Goal: Information Seeking & Learning: Learn about a topic

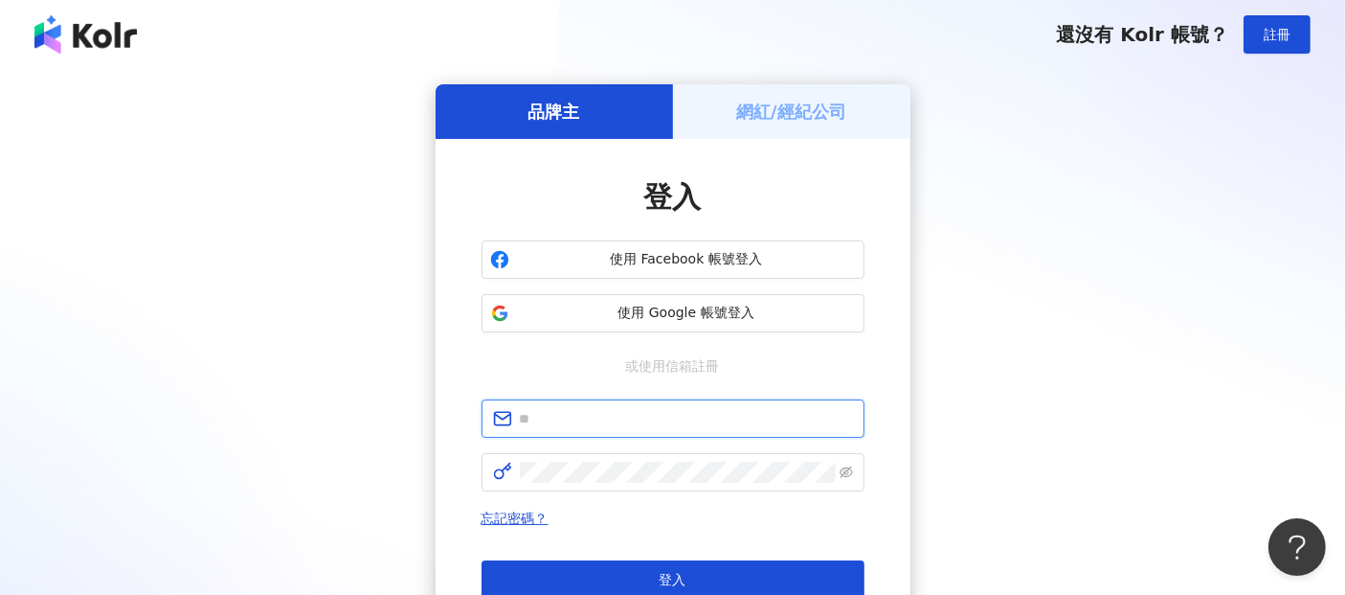
drag, startPoint x: 547, startPoint y: 407, endPoint x: 557, endPoint y: 422, distance: 18.6
click at [547, 410] on input "text" at bounding box center [686, 418] width 333 height 21
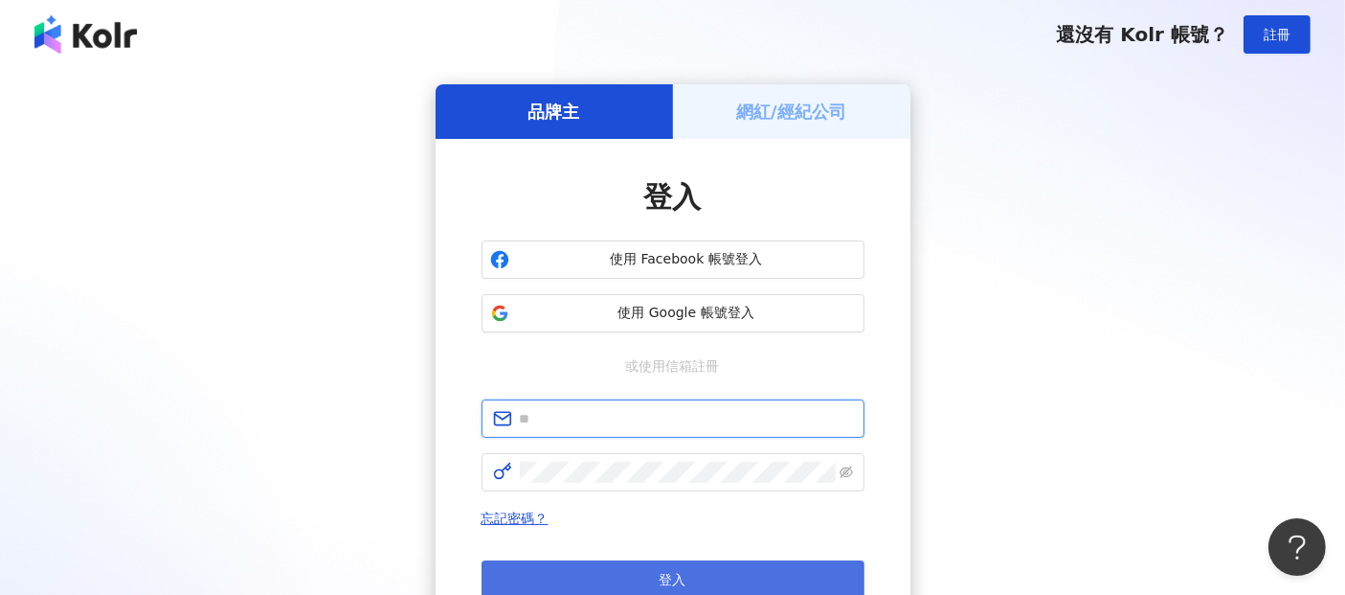
paste input "**********"
type input "**********"
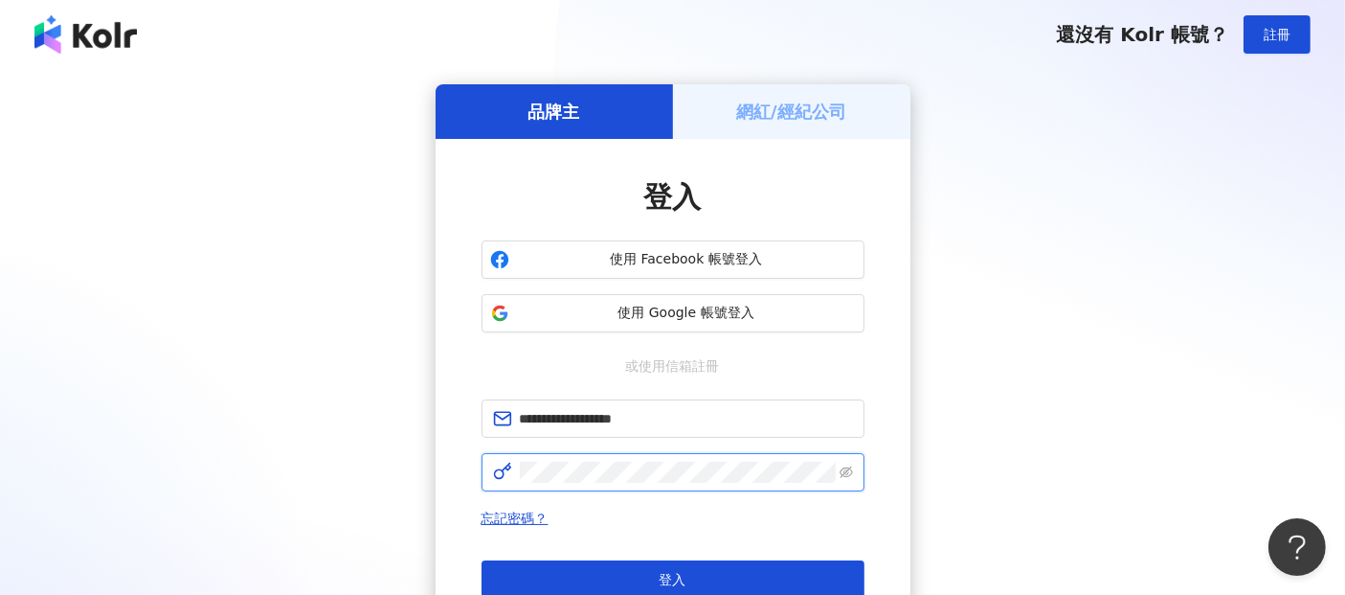
click at [561, 481] on span at bounding box center [673, 472] width 383 height 38
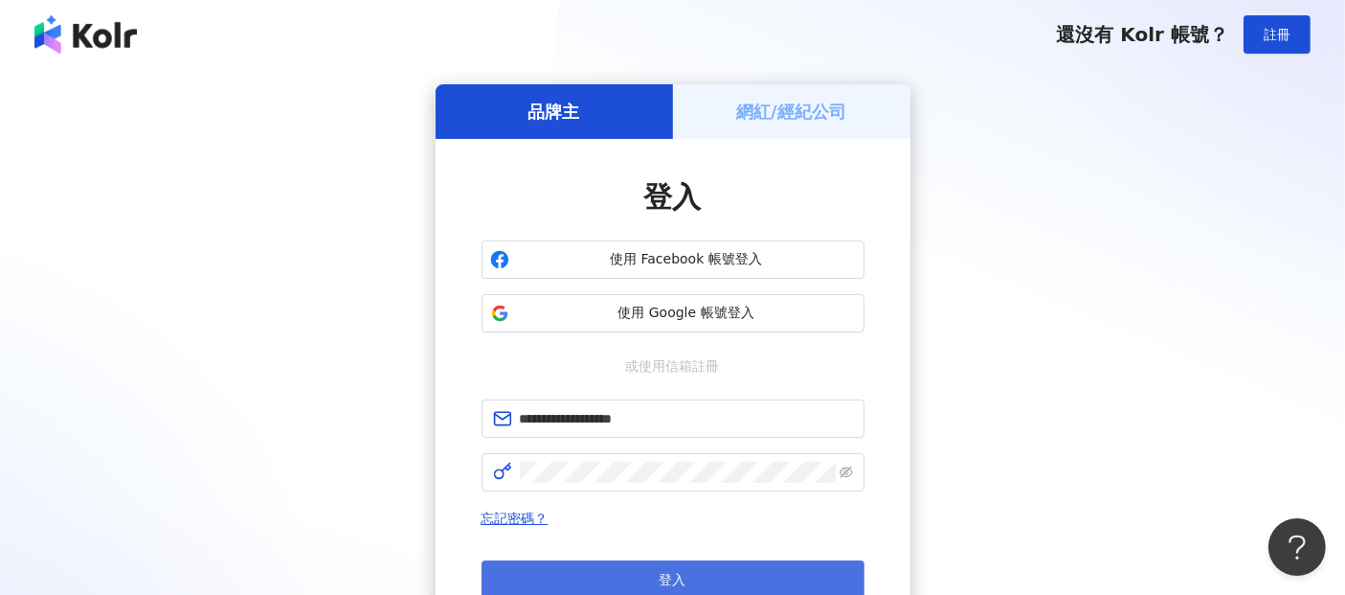
click at [716, 567] on button "登入" at bounding box center [673, 579] width 383 height 38
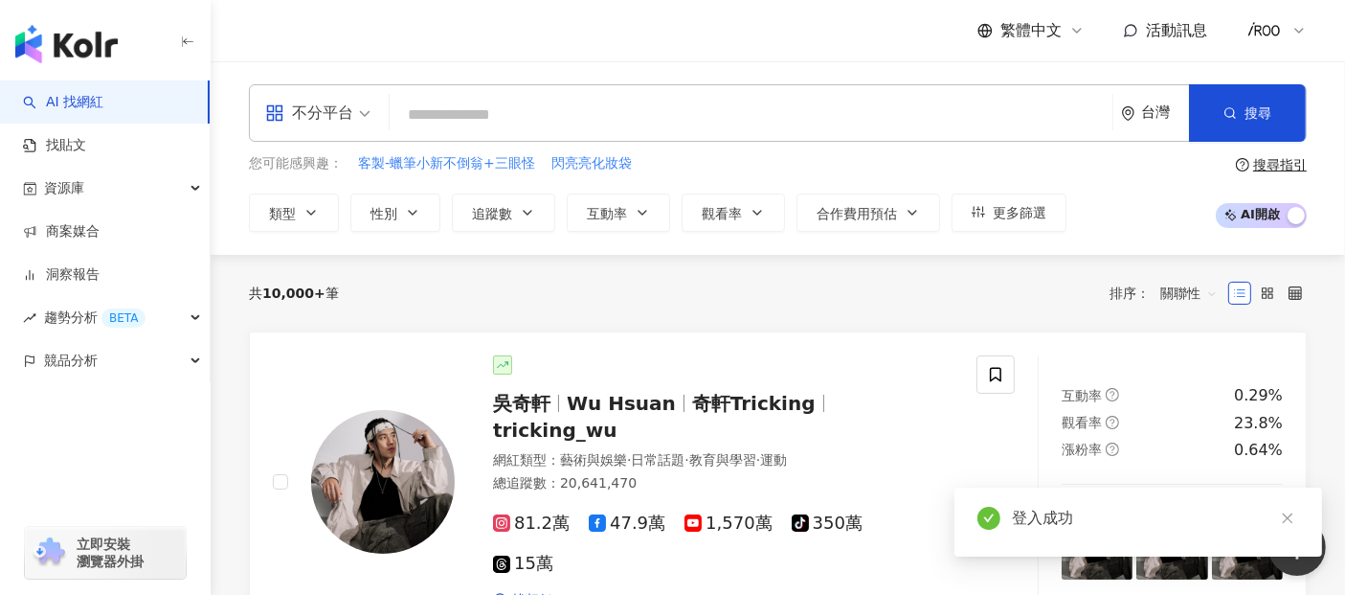
click at [428, 108] on input "search" at bounding box center [751, 115] width 708 height 36
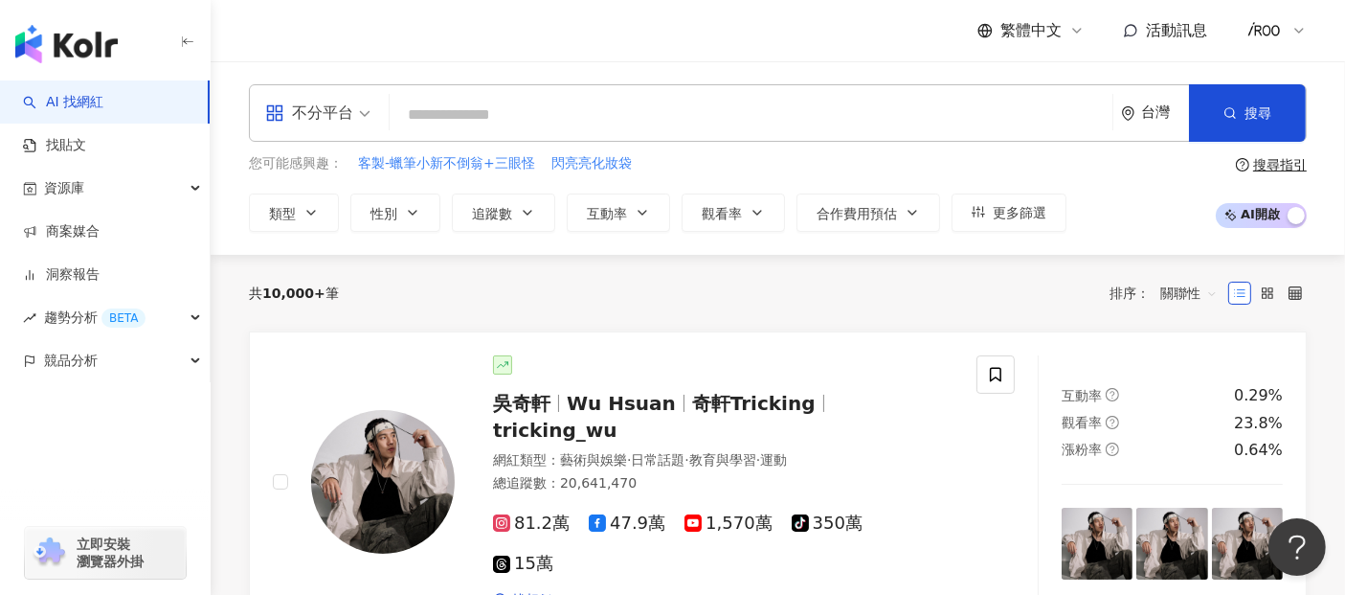
click at [498, 119] on input "search" at bounding box center [751, 115] width 708 height 36
paste input "**********"
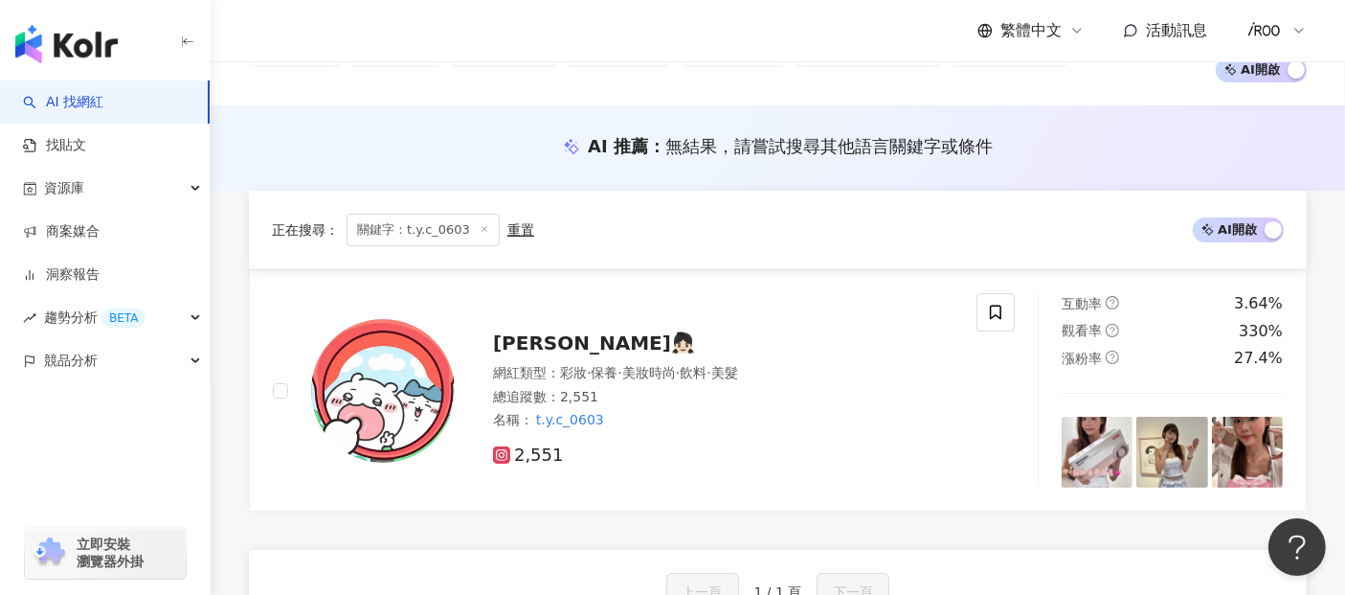
scroll to position [319, 0]
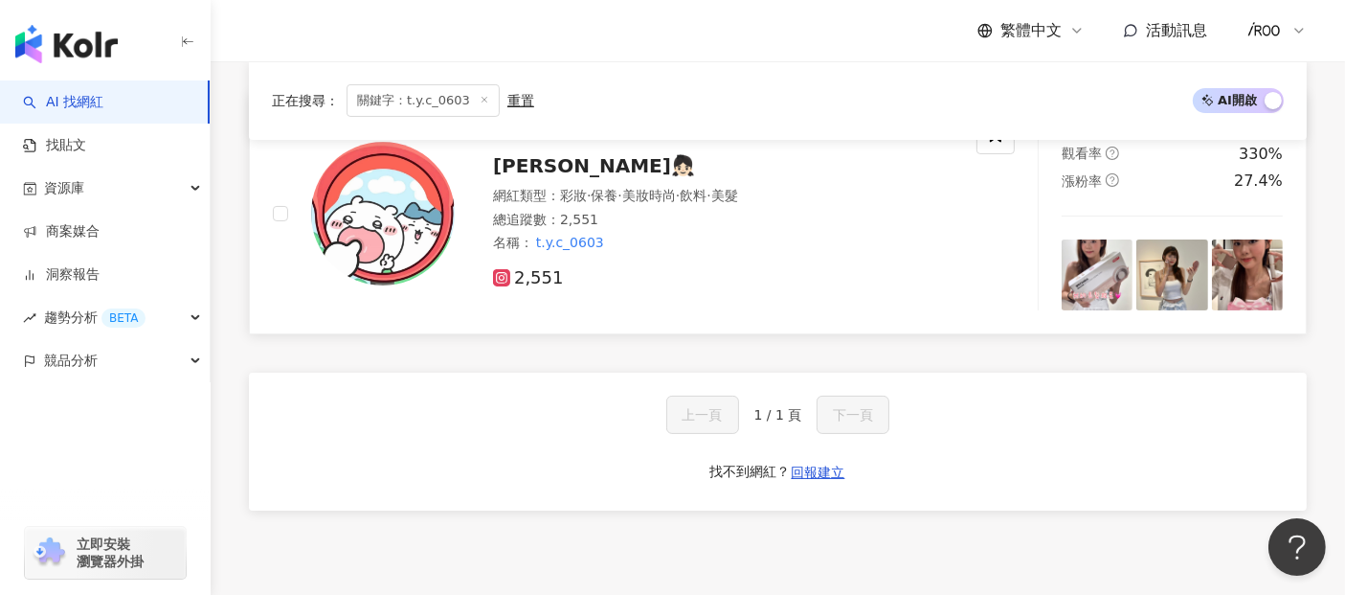
click at [534, 168] on span "[PERSON_NAME]👧🏻ིྀ" at bounding box center [594, 165] width 202 height 23
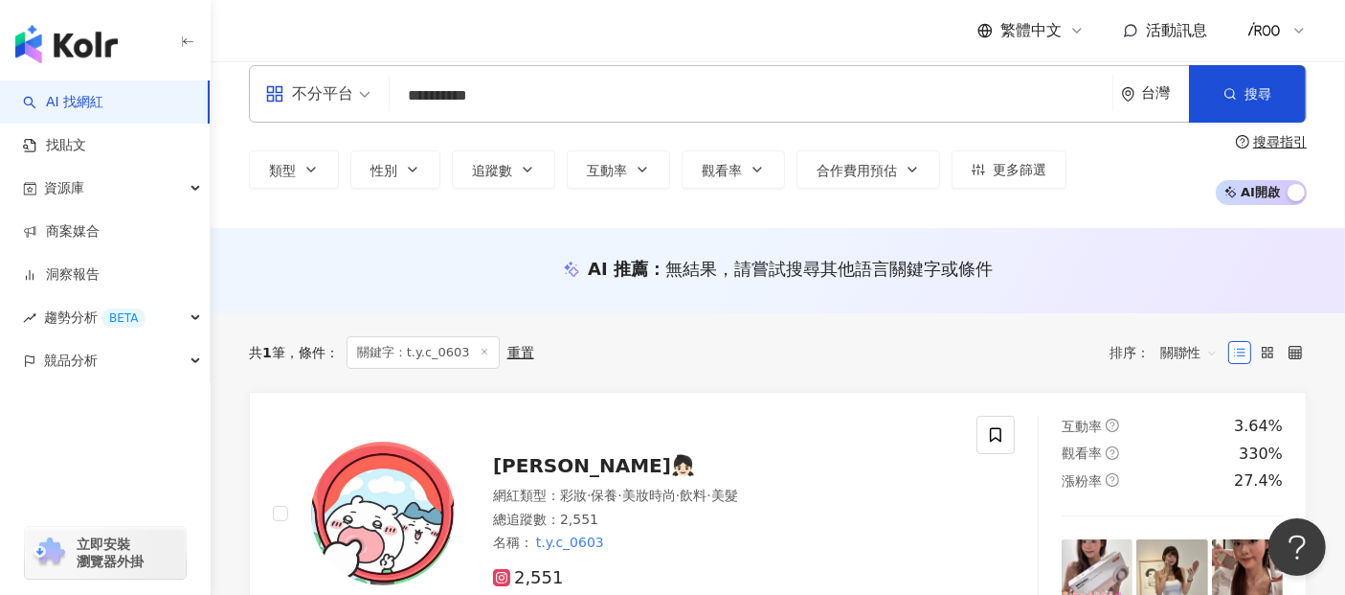
scroll to position [0, 0]
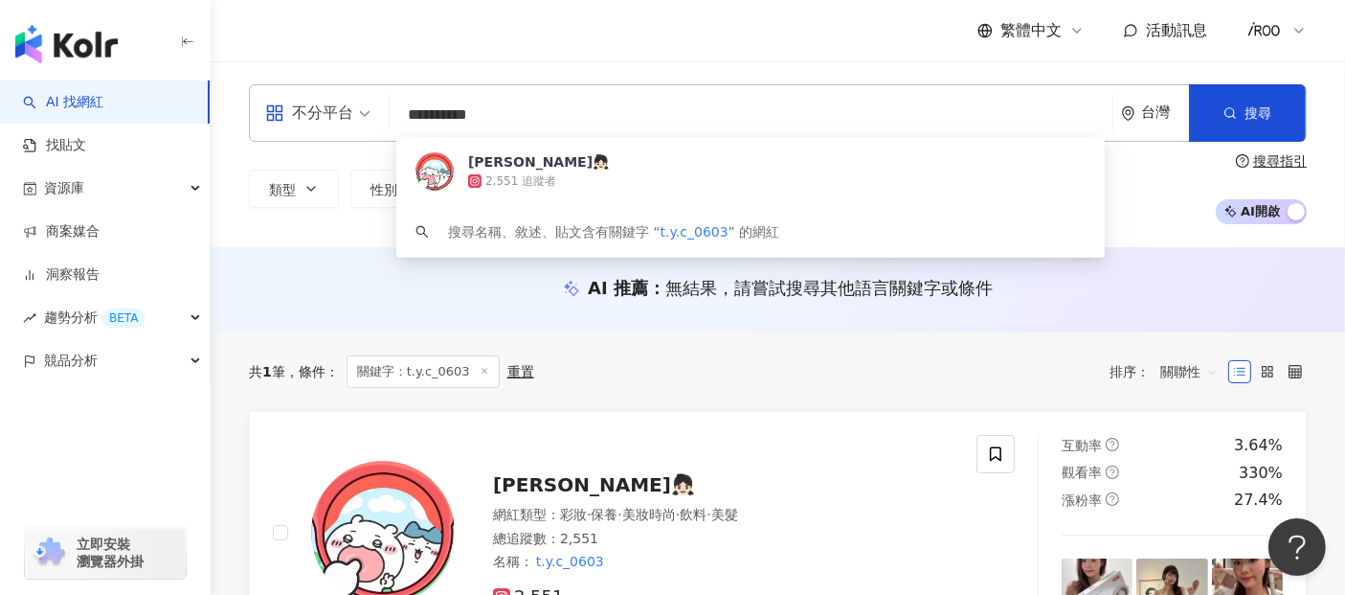
drag, startPoint x: 472, startPoint y: 110, endPoint x: 357, endPoint y: 110, distance: 114.9
click at [357, 110] on div "**********" at bounding box center [778, 112] width 1058 height 57
paste input "search"
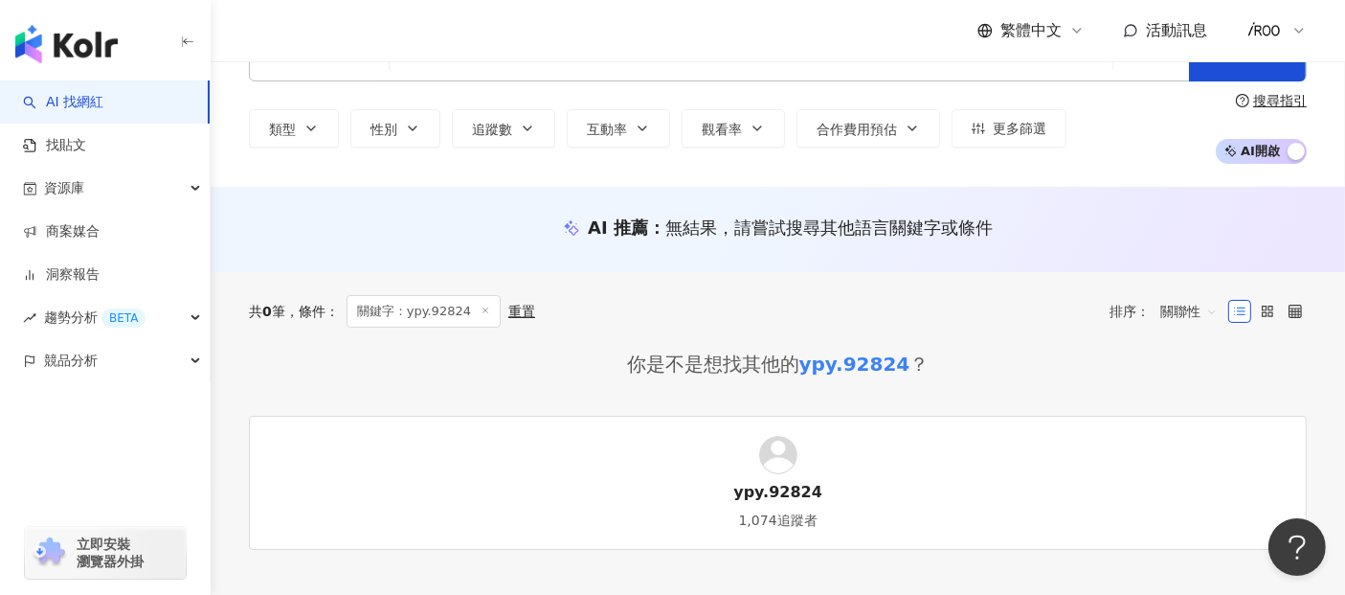
scroll to position [106, 0]
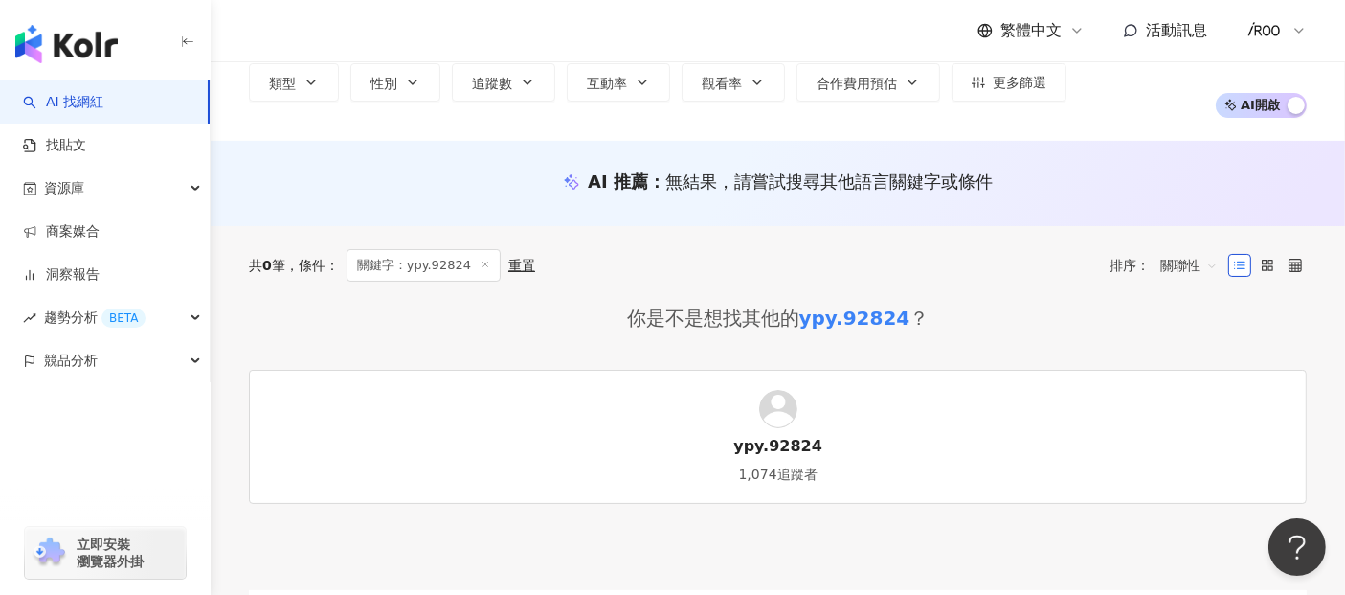
click at [341, 28] on div "繁體中文 活動訊息" at bounding box center [778, 30] width 1058 height 61
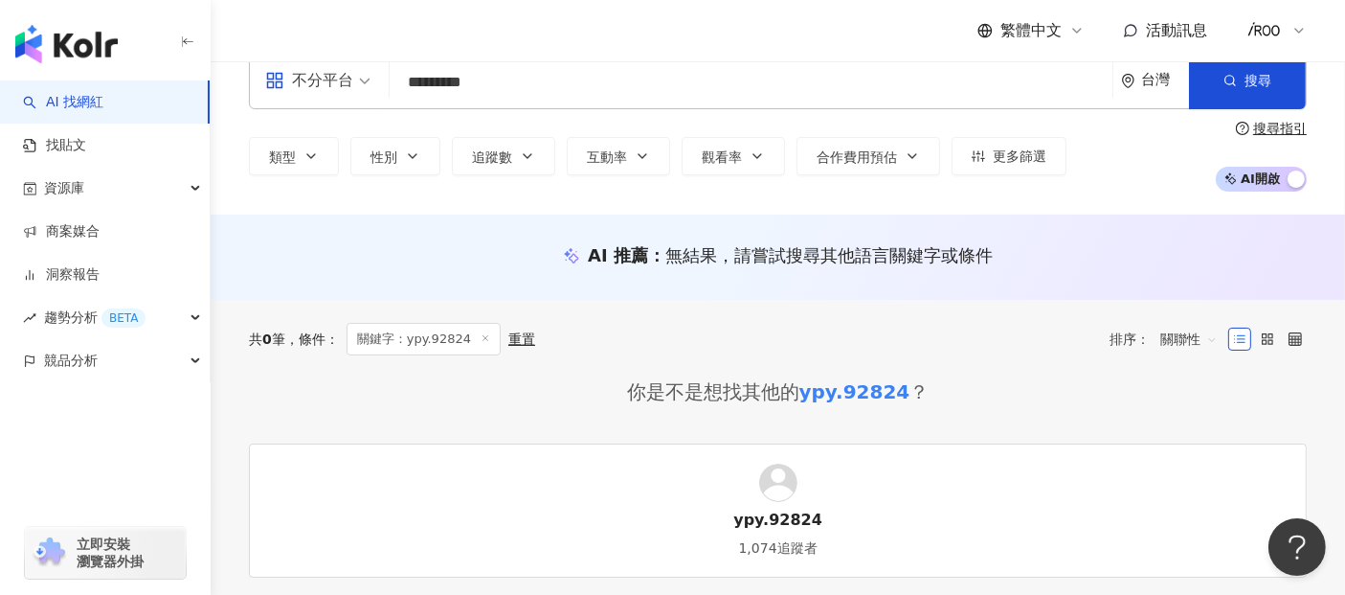
scroll to position [0, 0]
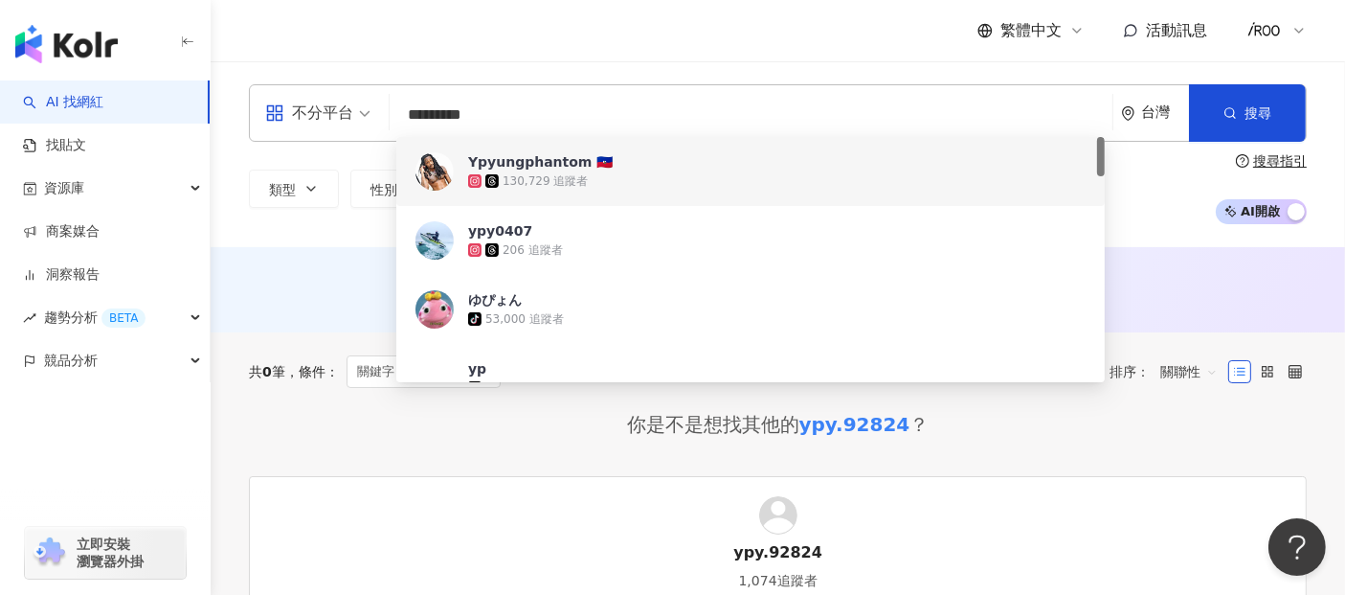
drag, startPoint x: 522, startPoint y: 106, endPoint x: 372, endPoint y: 113, distance: 150.5
click at [372, 113] on div "不分平台 ********* 台灣 搜尋 b01a2bfa-47c9-428c-8508-cabc84018e89 21032e11-1370-4204-93…" at bounding box center [778, 112] width 1058 height 57
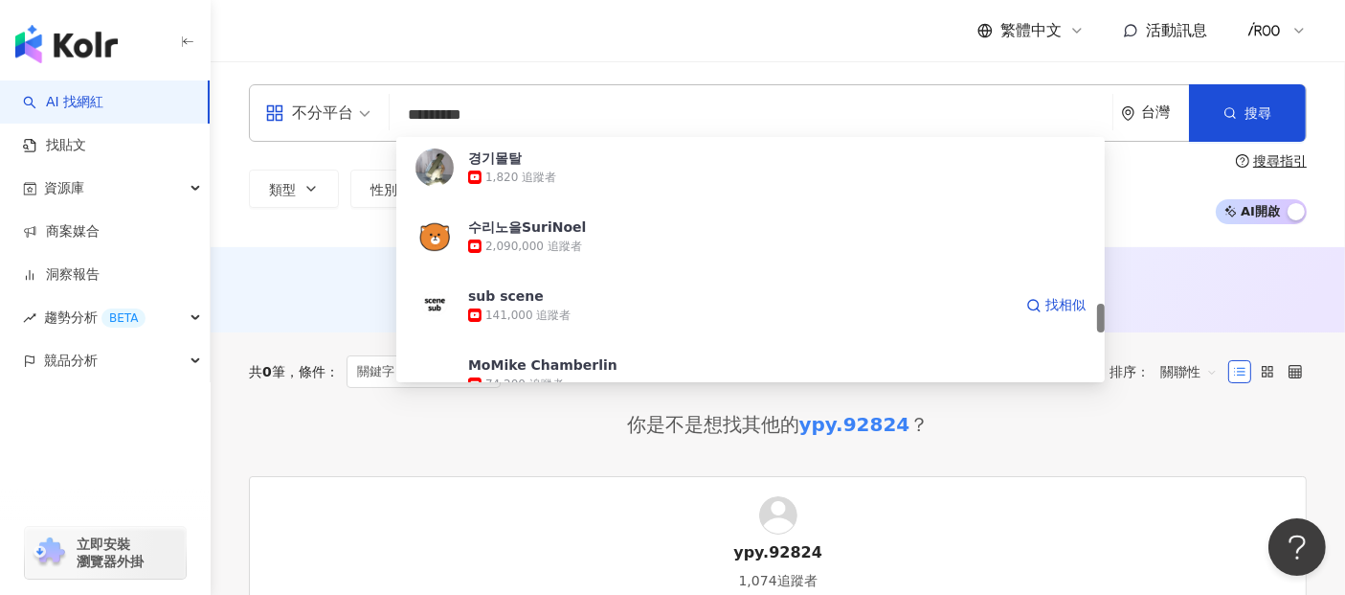
scroll to position [1702, 0]
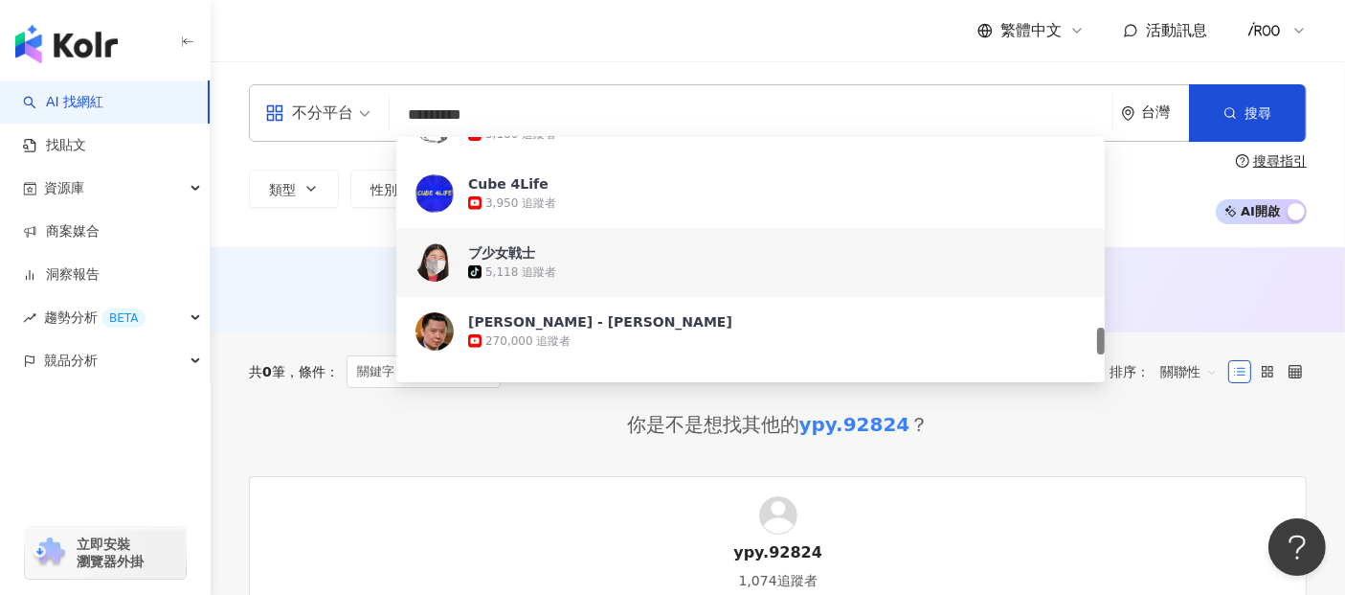
click at [244, 250] on div "AI 推薦 ： 無結果，請嘗試搜尋其他語言關鍵字或條件" at bounding box center [778, 289] width 1135 height 85
drag, startPoint x: 486, startPoint y: 127, endPoint x: 377, endPoint y: 119, distance: 109.5
click at [377, 119] on div "不分平台 ********* 台灣 搜尋 b0231e4c-86e3-4b42-ad34-609d84eb3e93 89f2ec03-84b1-4f49-a2…" at bounding box center [778, 112] width 1058 height 57
paste input "search"
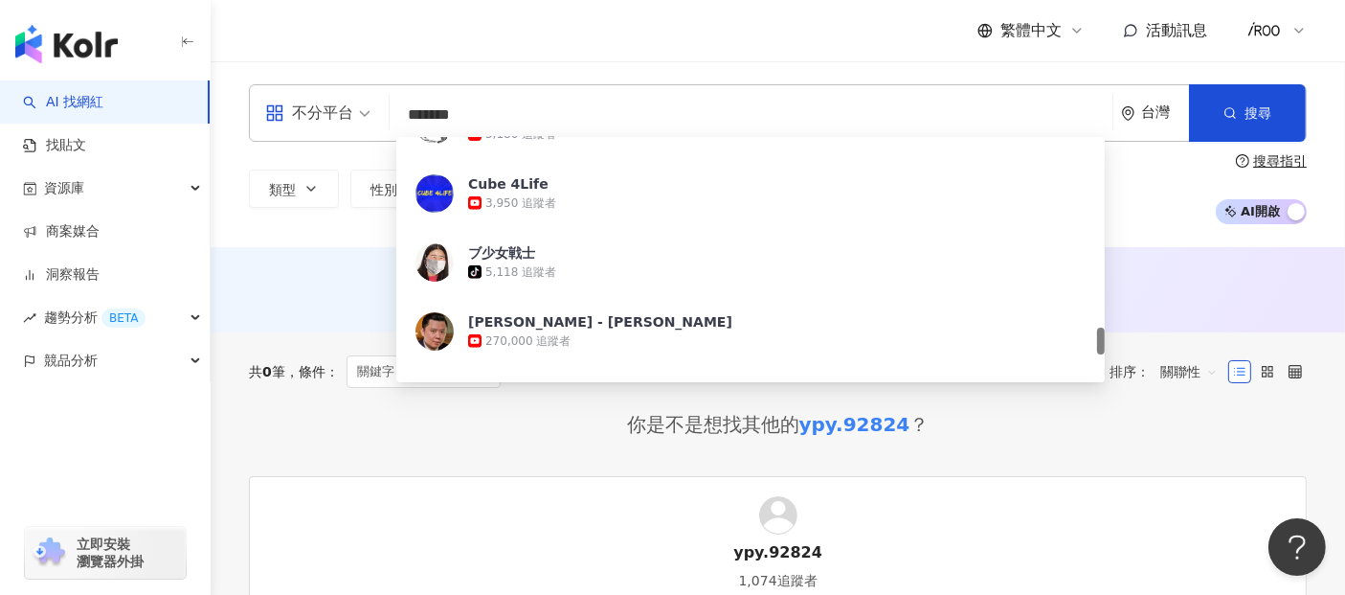
scroll to position [0, 0]
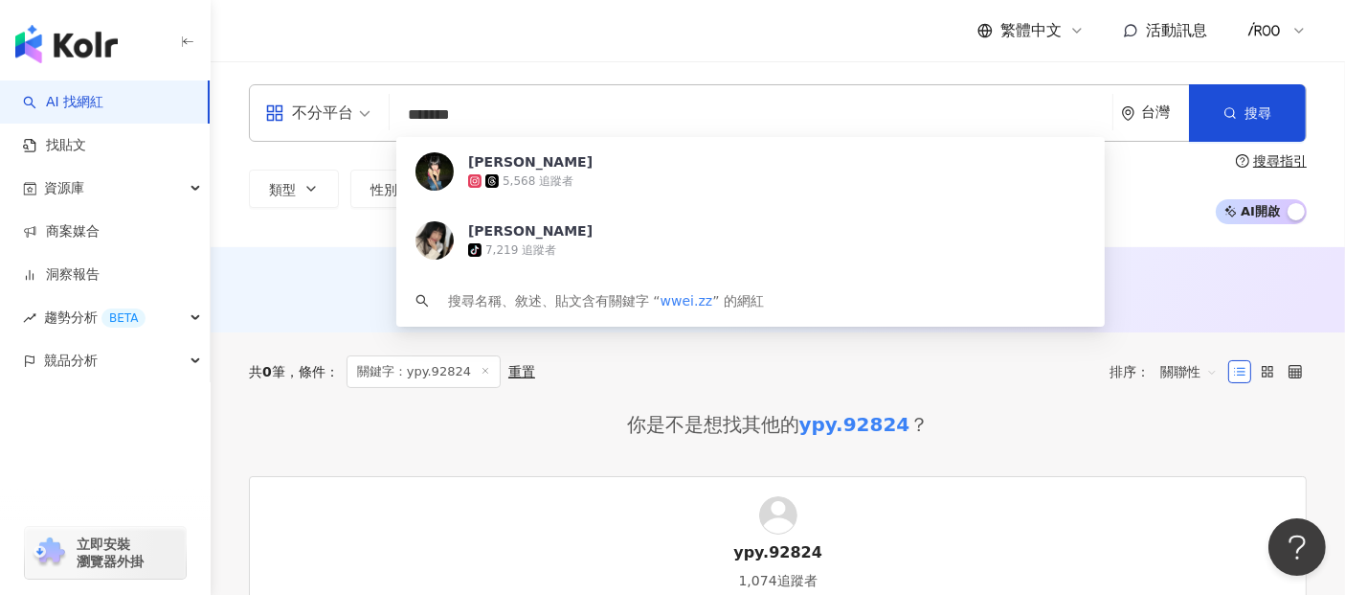
type input "*******"
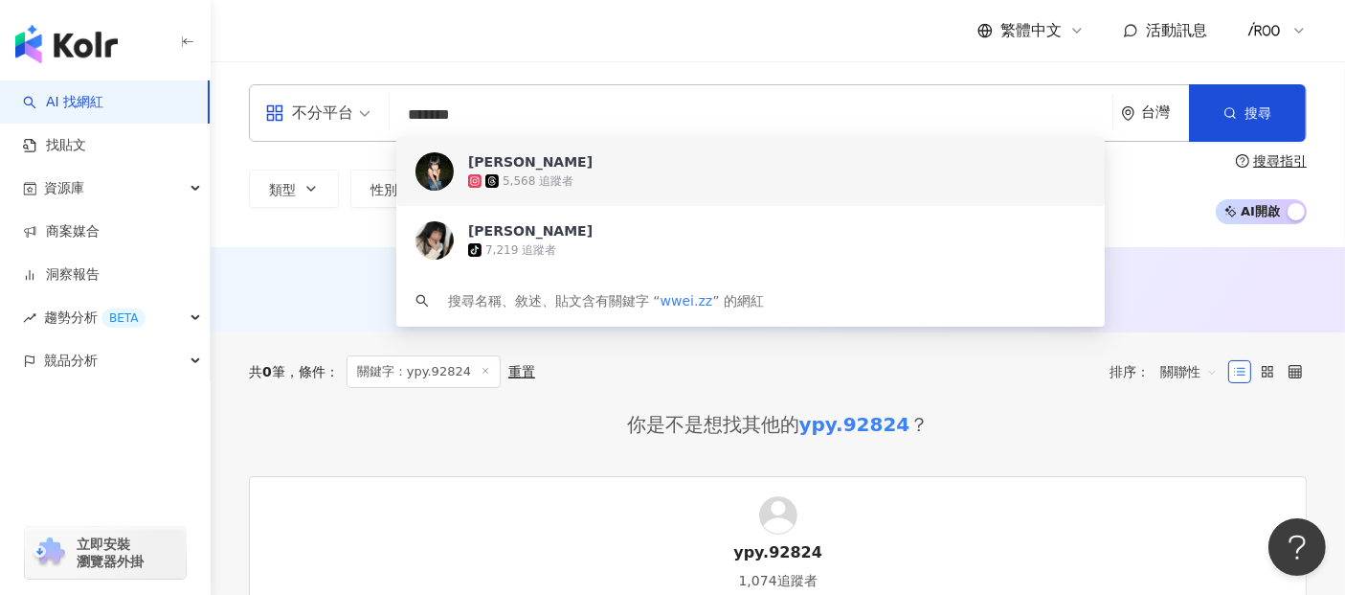
click at [522, 176] on div "5,568 追蹤者" at bounding box center [538, 181] width 71 height 16
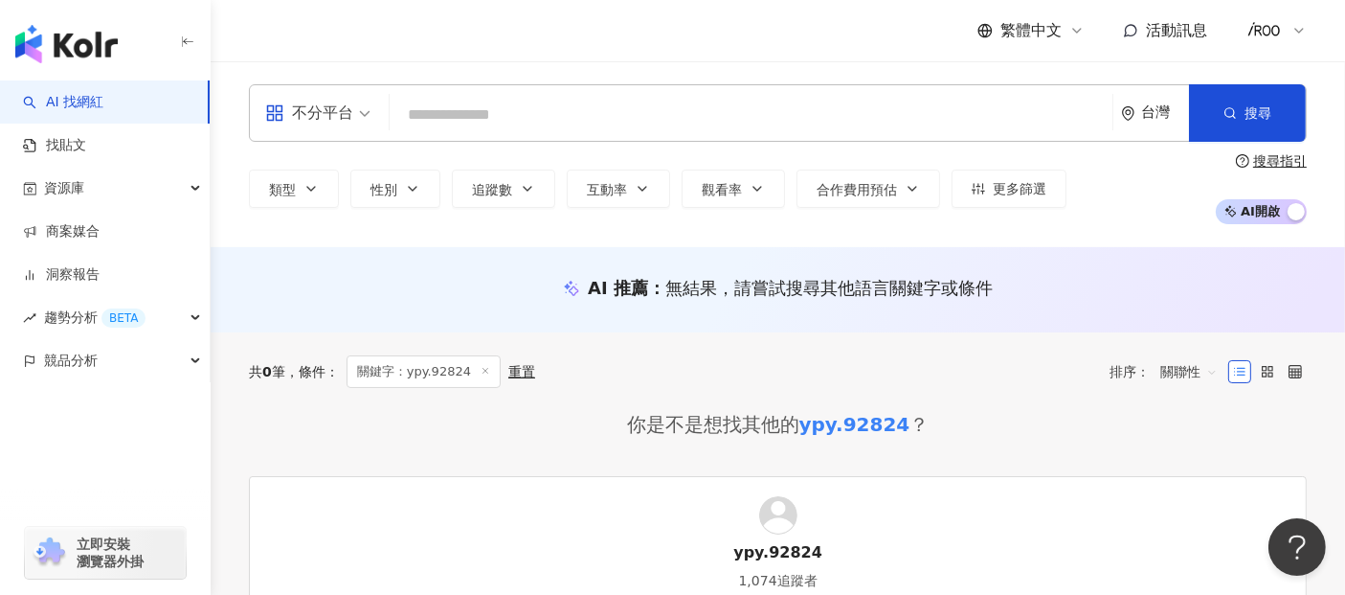
click at [514, 112] on input "search" at bounding box center [751, 115] width 708 height 36
paste input "********"
type input "********"
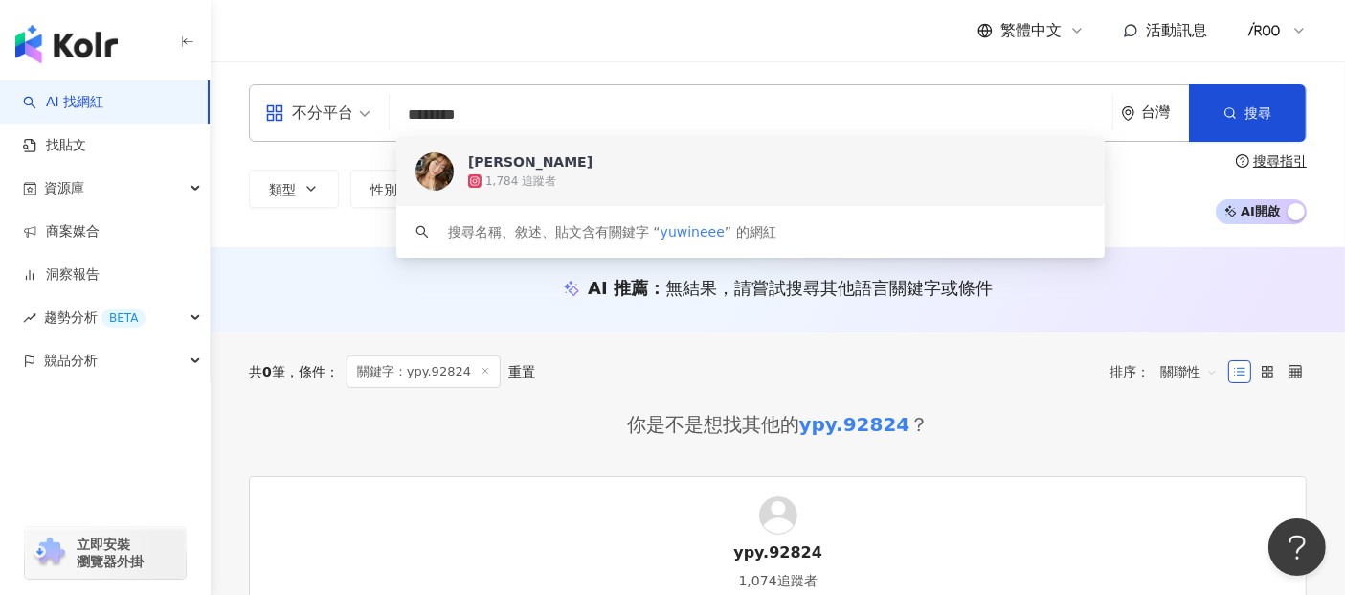
click at [506, 165] on div "杜 宥 玟" at bounding box center [530, 161] width 124 height 19
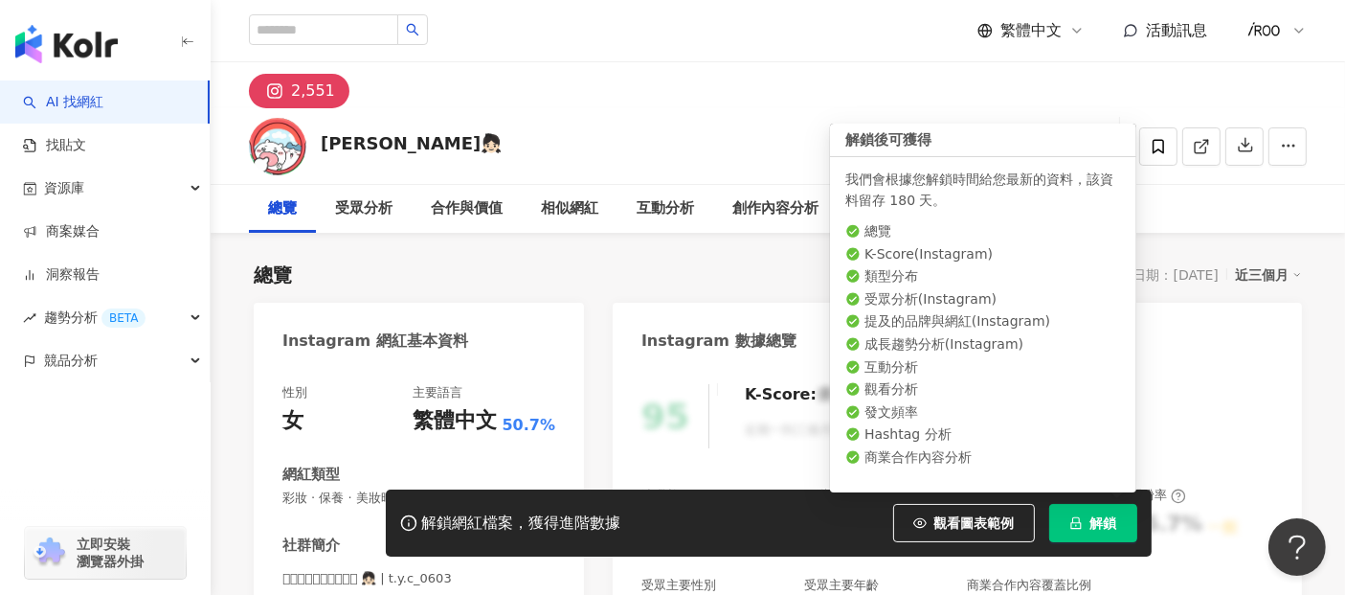
click at [1108, 530] on span "解鎖" at bounding box center [1104, 522] width 27 height 15
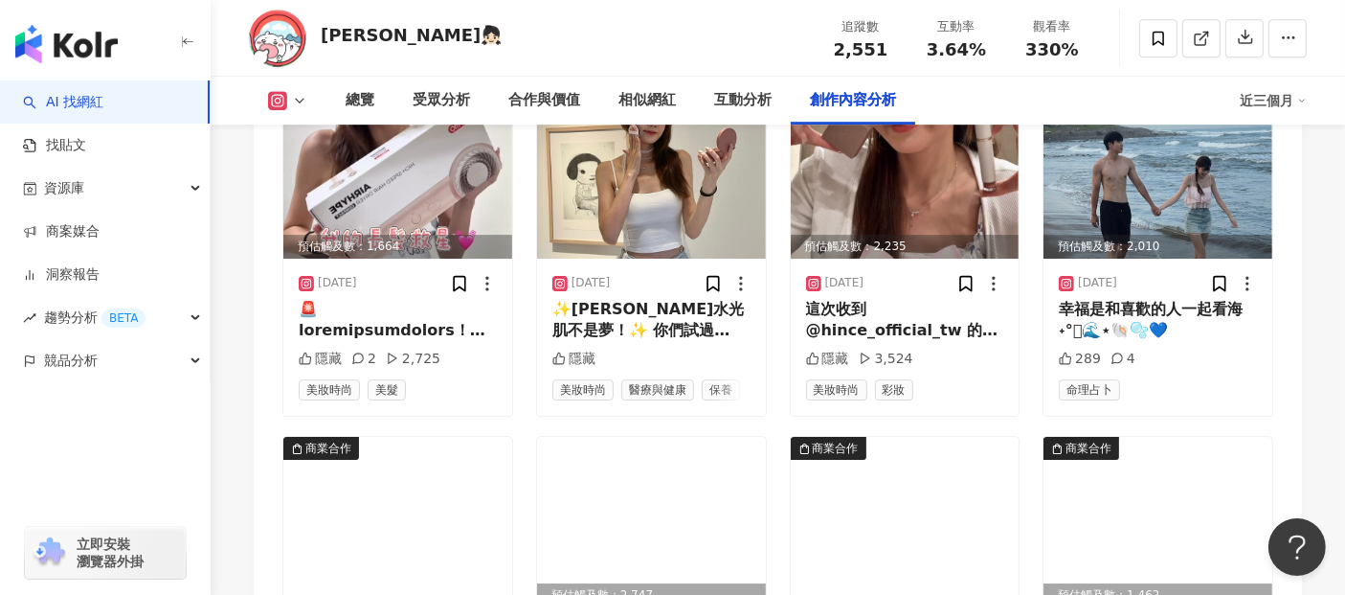
scroll to position [5907, 0]
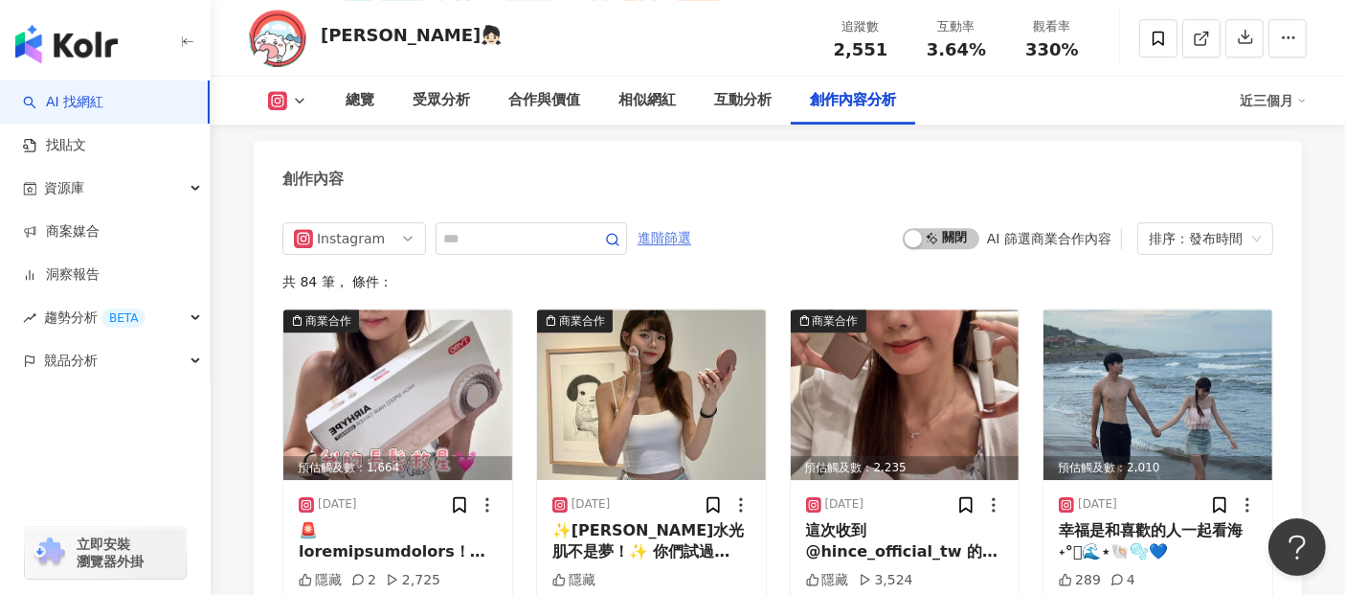
click at [691, 230] on span "進階篩選" at bounding box center [665, 238] width 54 height 31
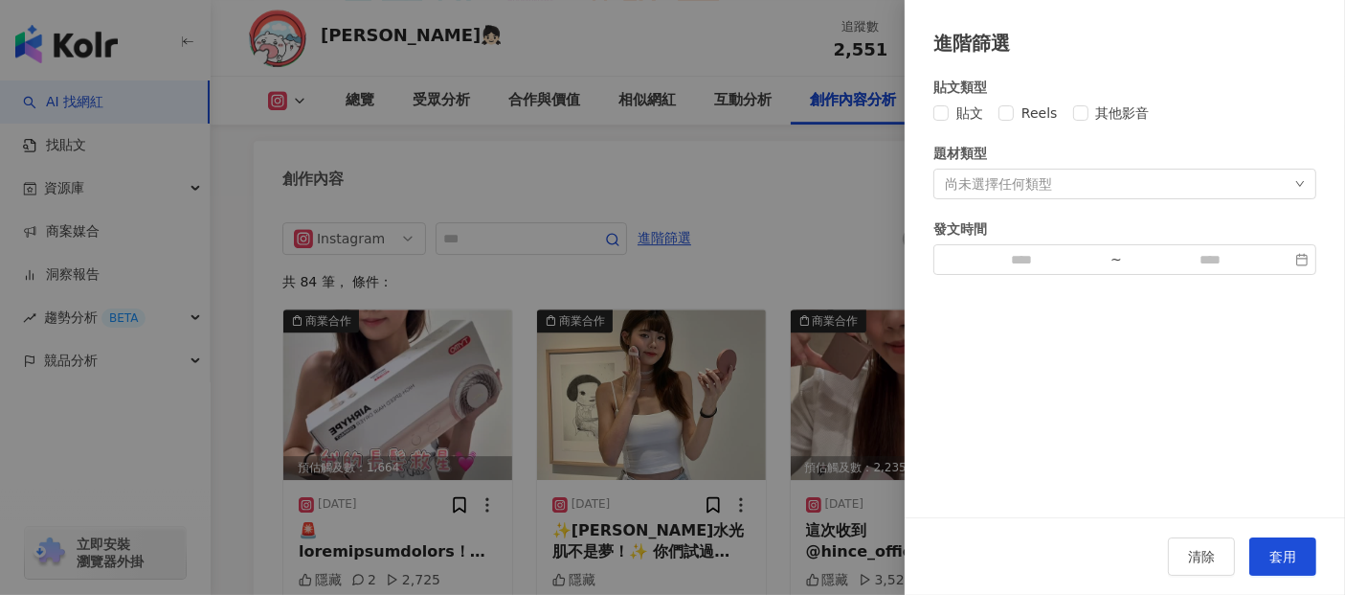
click at [927, 111] on div "貼文類型 貼文 Reels 其他影音 題材類型 尚未選擇任何類型 發文時間 ~" at bounding box center [1125, 287] width 440 height 460
drag, startPoint x: 1261, startPoint y: 559, endPoint x: 1197, endPoint y: 534, distance: 68.8
click at [1261, 559] on button "套用" at bounding box center [1283, 556] width 67 height 38
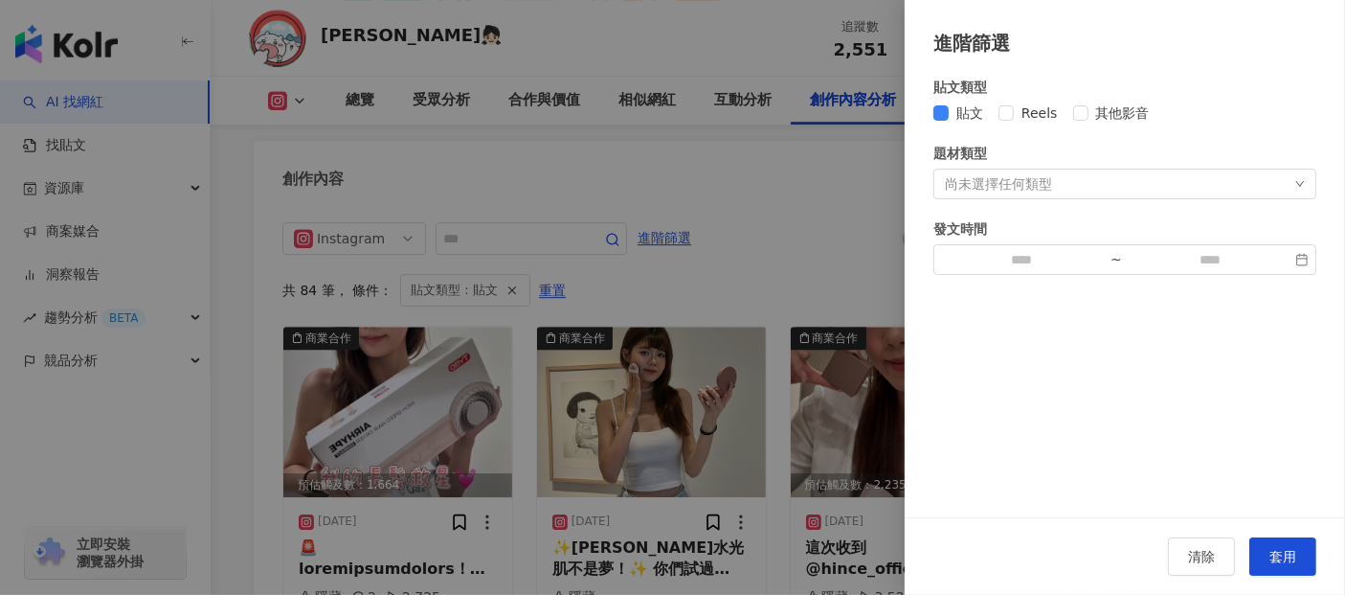
scroll to position [5915, 0]
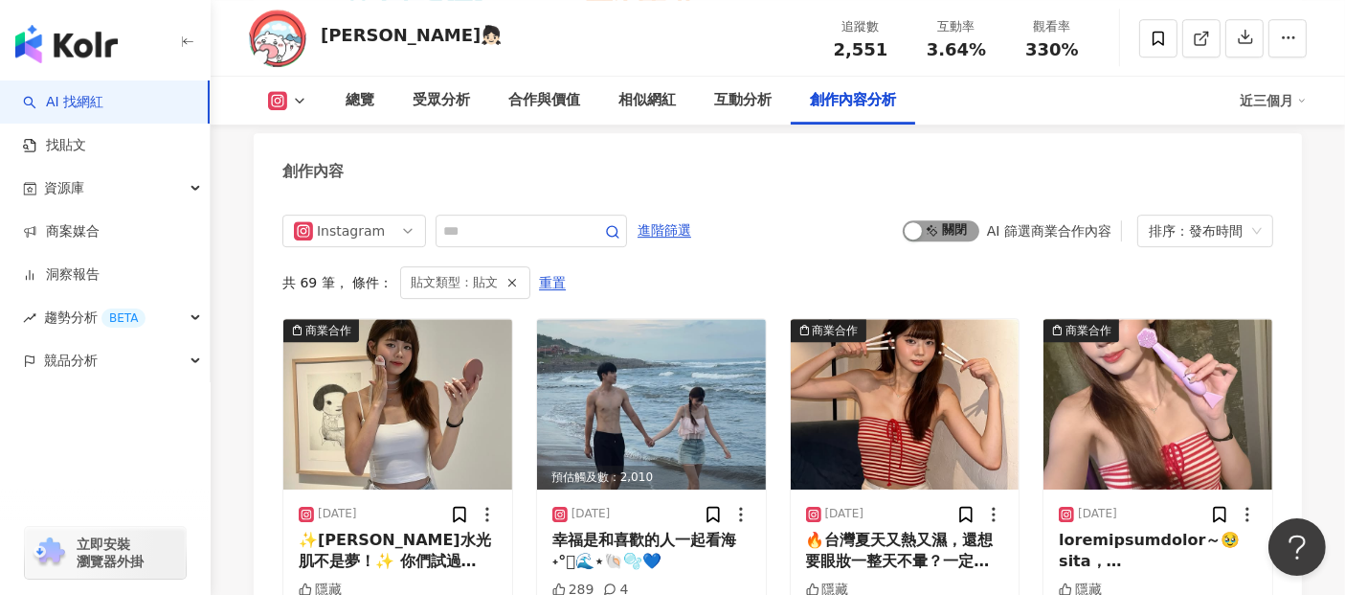
click at [951, 226] on span "啟動 關閉" at bounding box center [941, 230] width 77 height 21
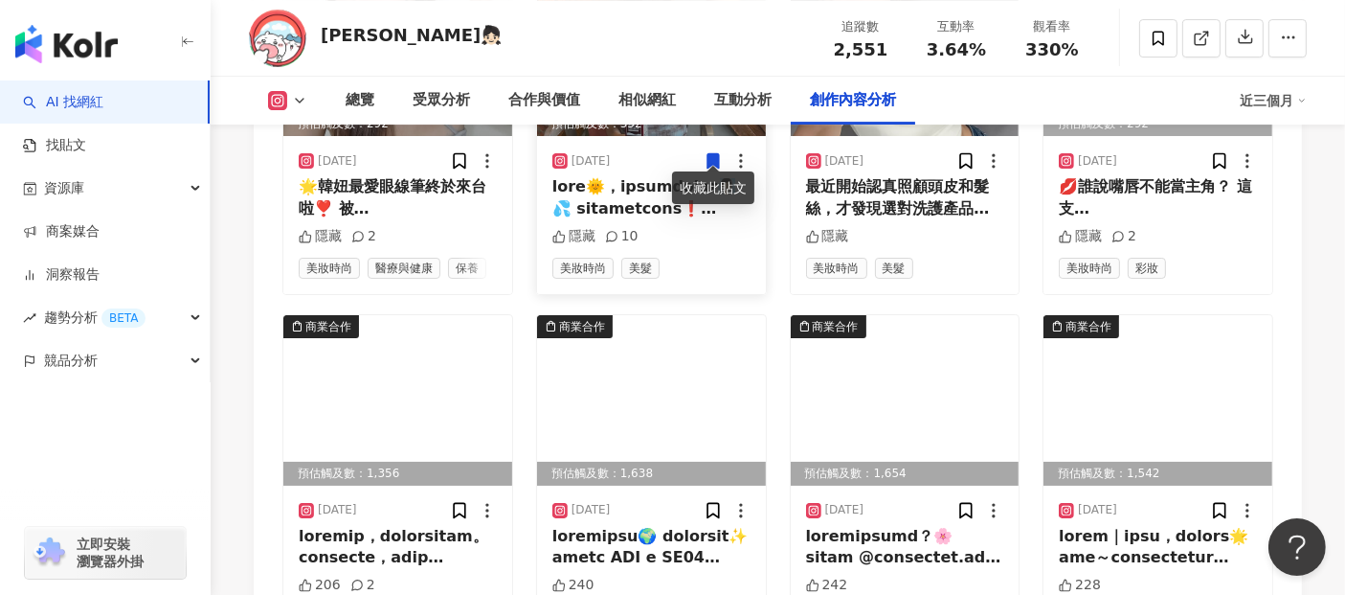
scroll to position [6659, 0]
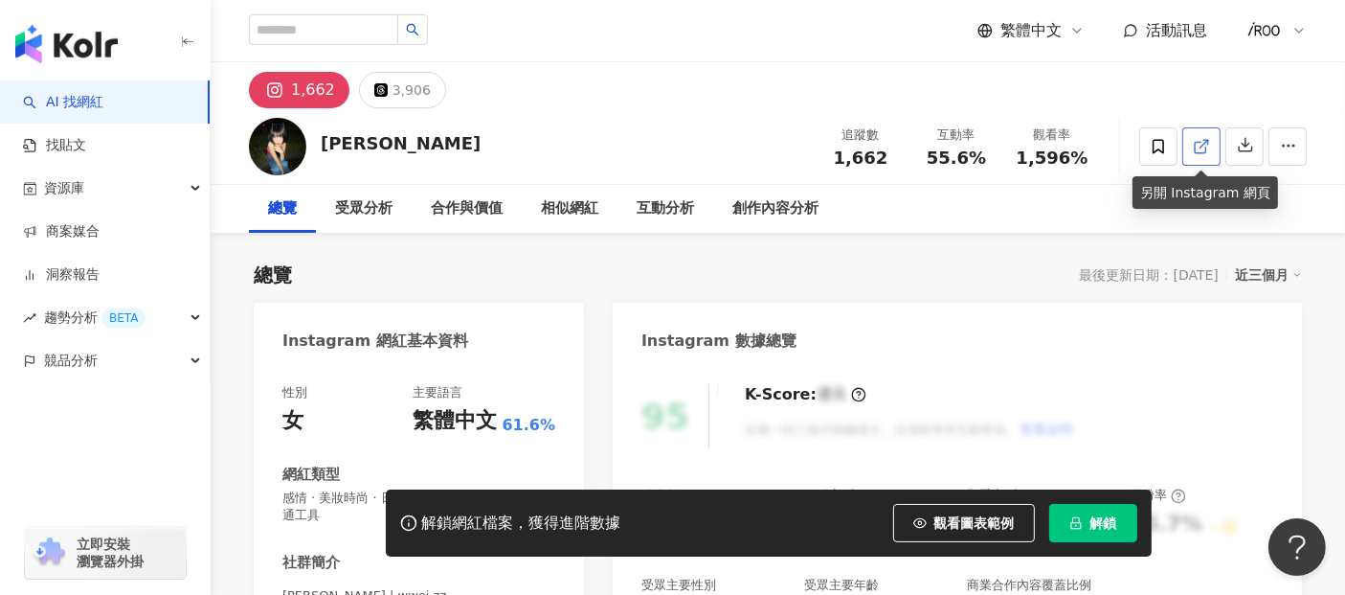
click at [1201, 145] on icon at bounding box center [1201, 146] width 17 height 17
click at [1098, 534] on button "解鎖" at bounding box center [1093, 523] width 88 height 38
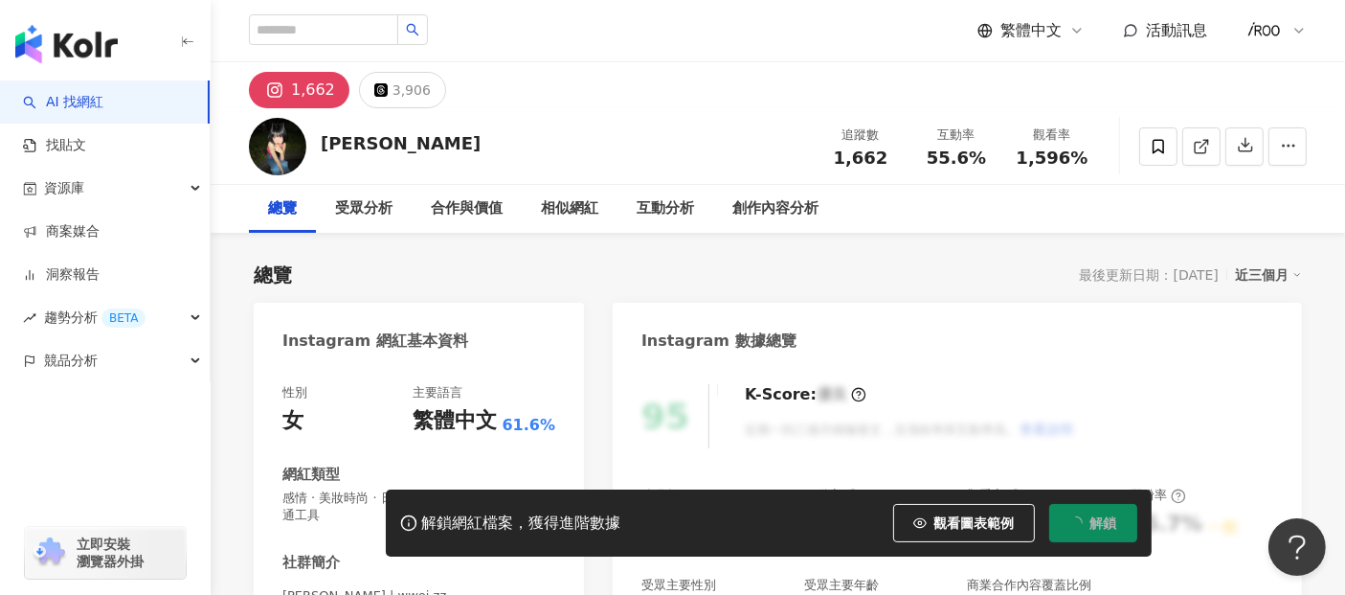
click at [881, 280] on div "總覽 最後更新日期：2025/8/9 近三個月" at bounding box center [778, 274] width 1048 height 27
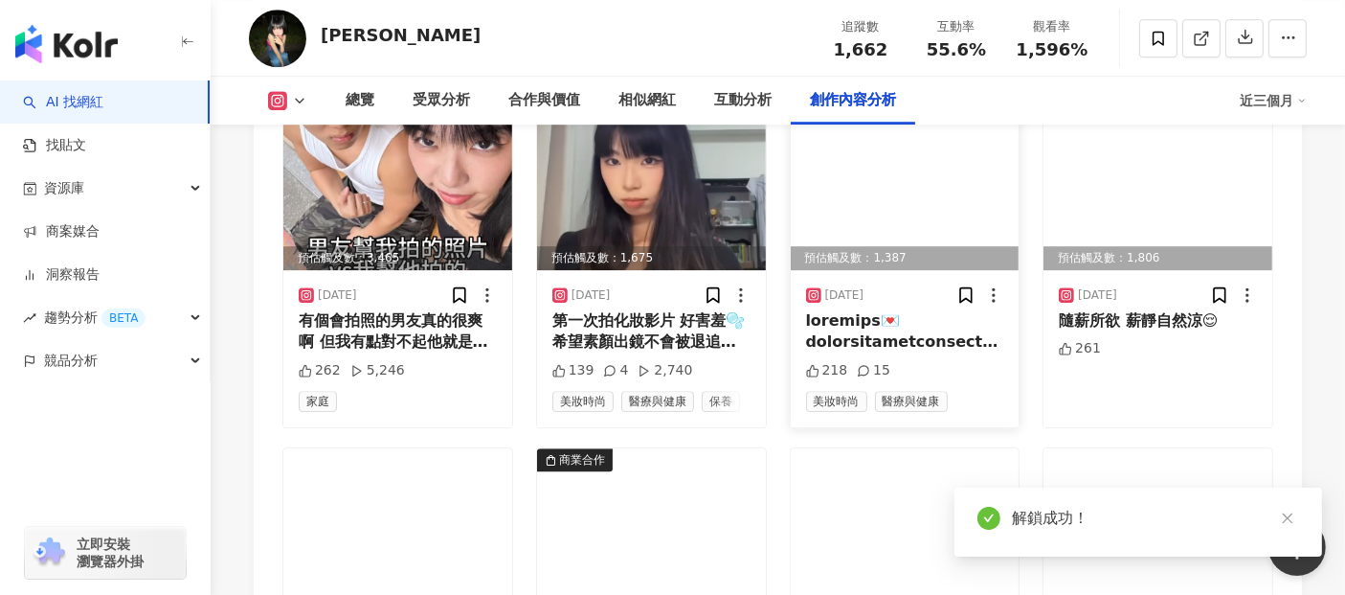
scroll to position [5671, 0]
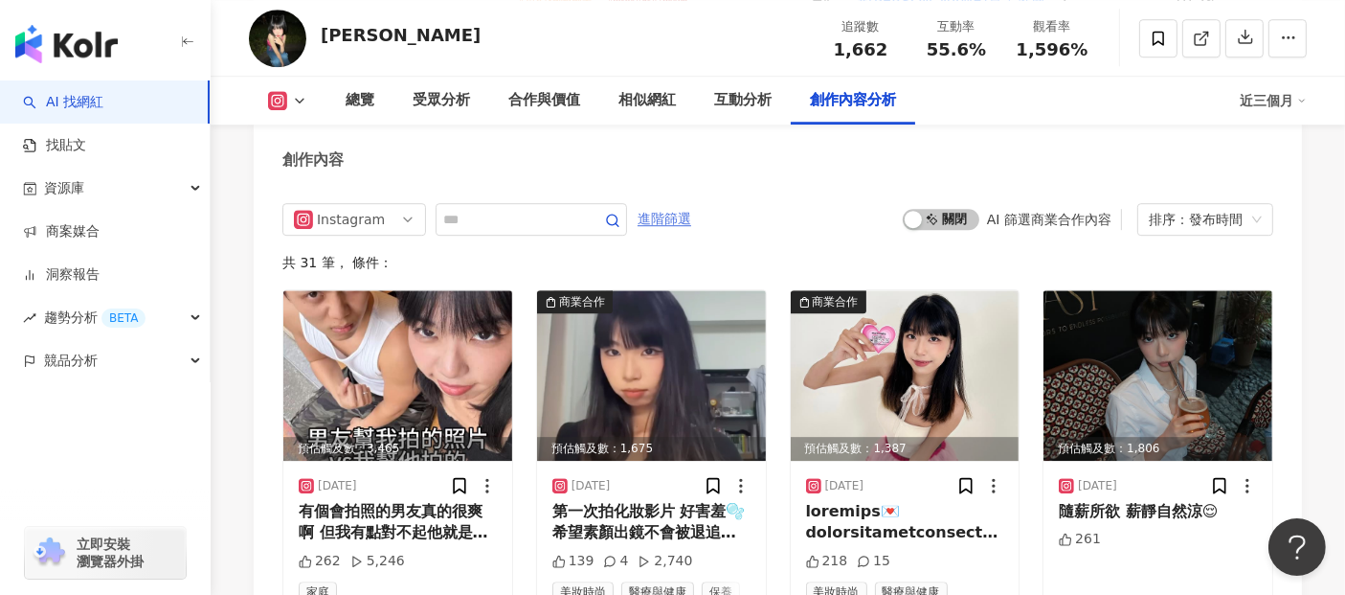
click at [691, 208] on span "進階篩選" at bounding box center [665, 219] width 54 height 31
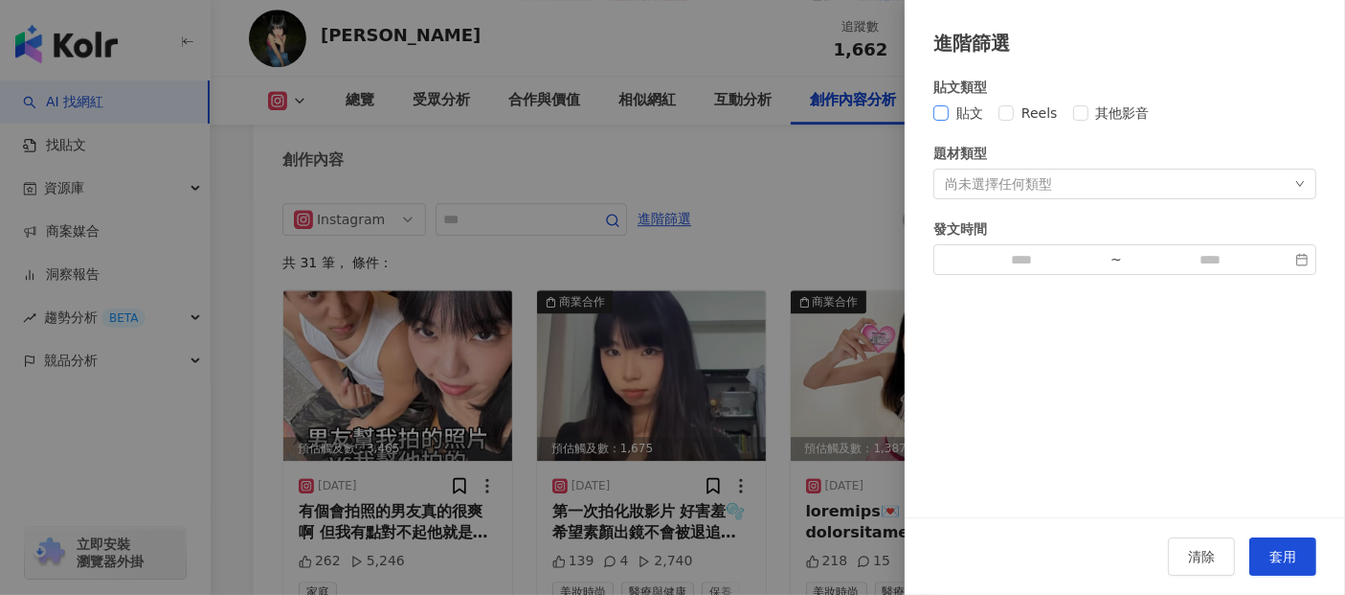
click at [952, 116] on span "貼文" at bounding box center [970, 112] width 42 height 21
click at [1271, 551] on span "套用" at bounding box center [1283, 556] width 27 height 15
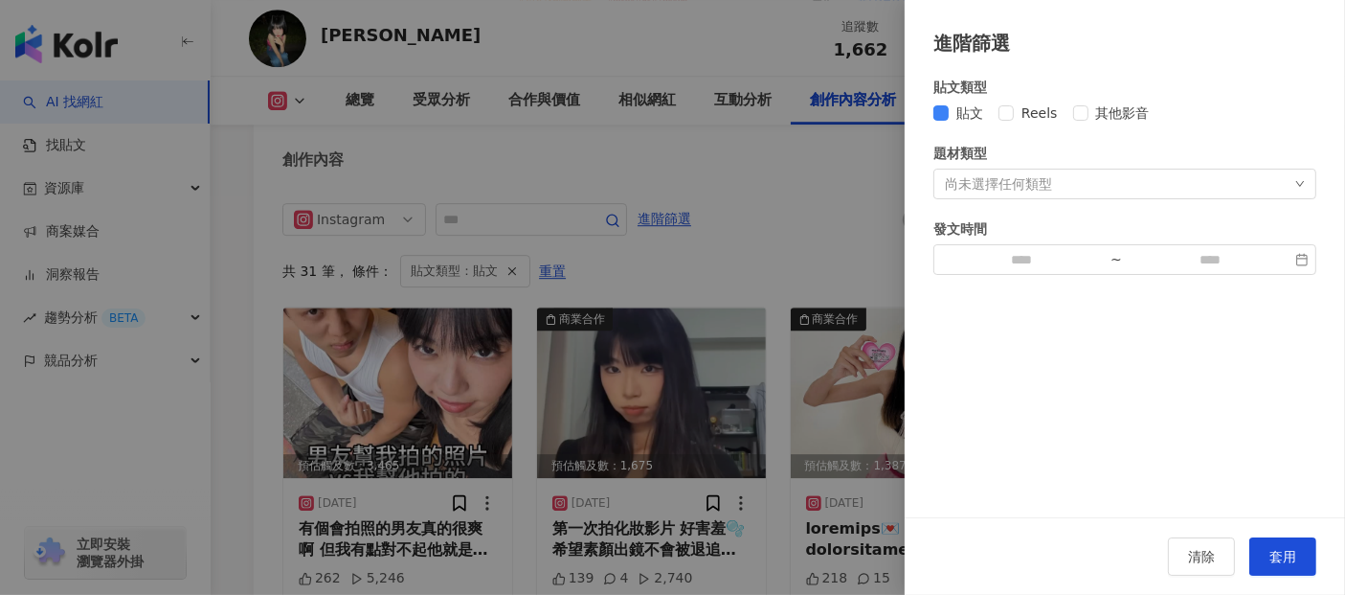
scroll to position [5659, 0]
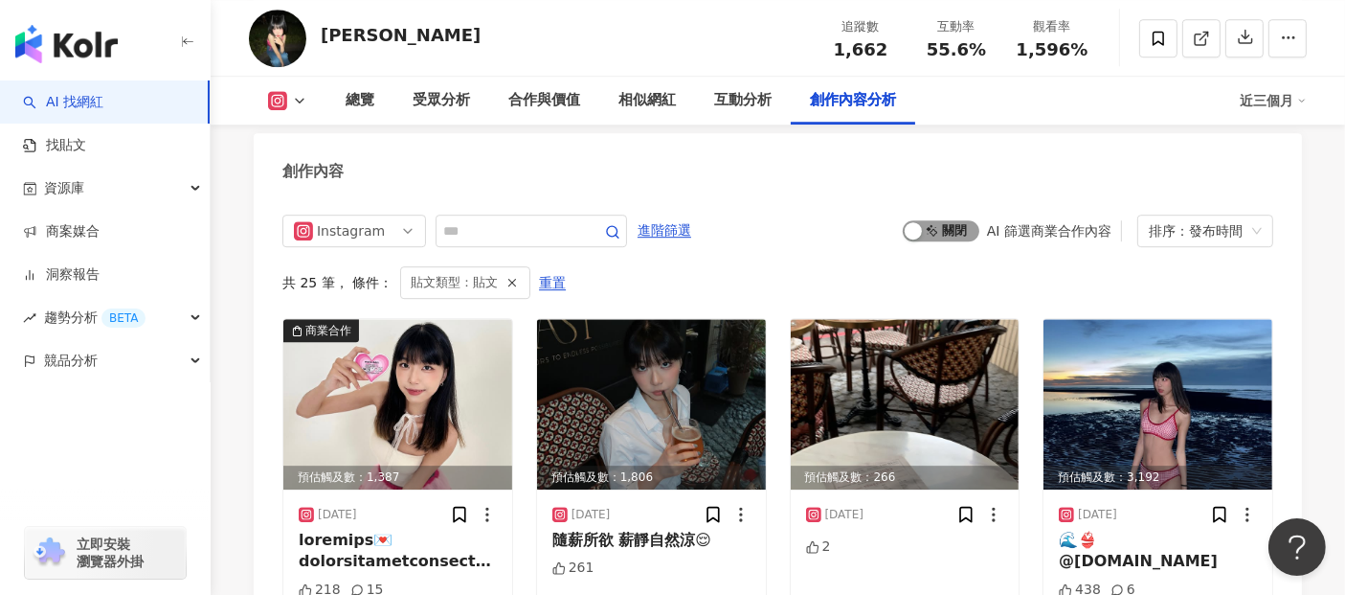
click at [936, 221] on span "啟動 關閉" at bounding box center [941, 230] width 77 height 21
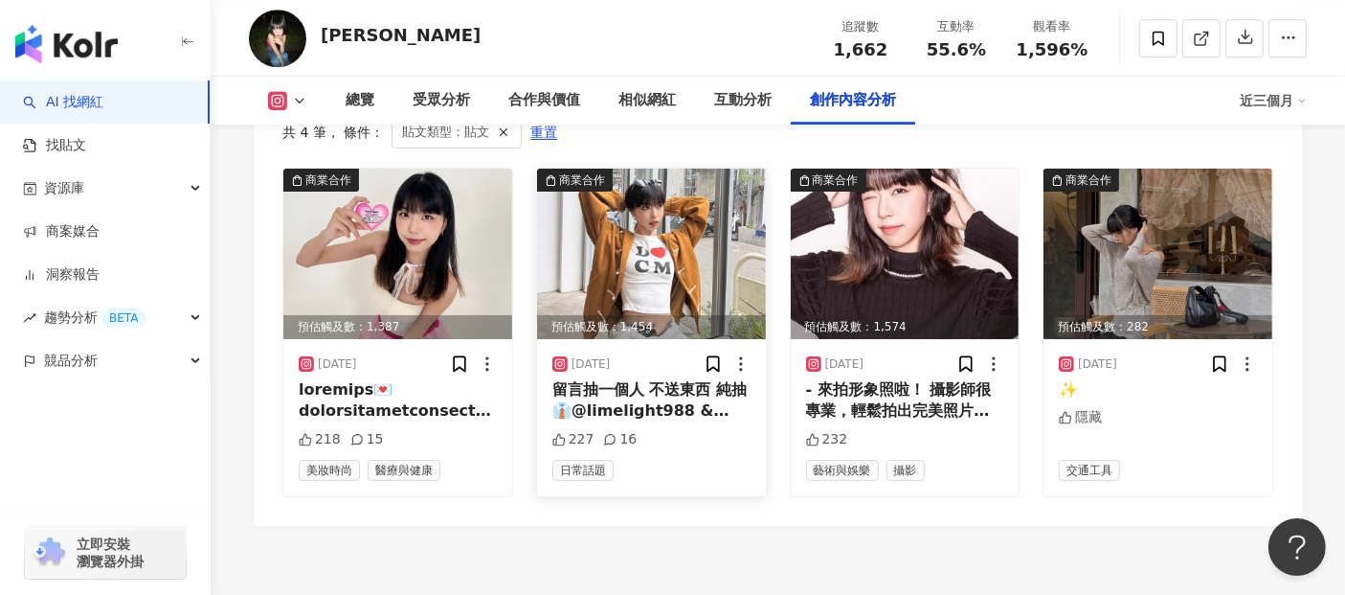
scroll to position [5765, 0]
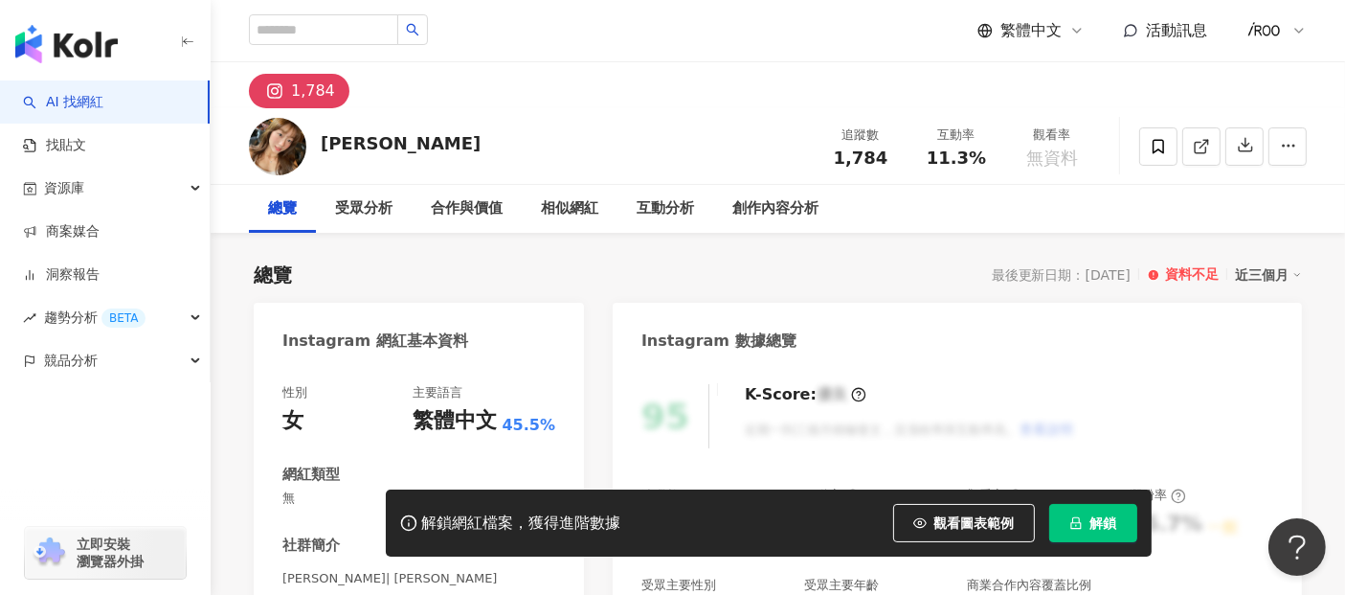
click at [1085, 521] on button "解鎖" at bounding box center [1093, 523] width 88 height 38
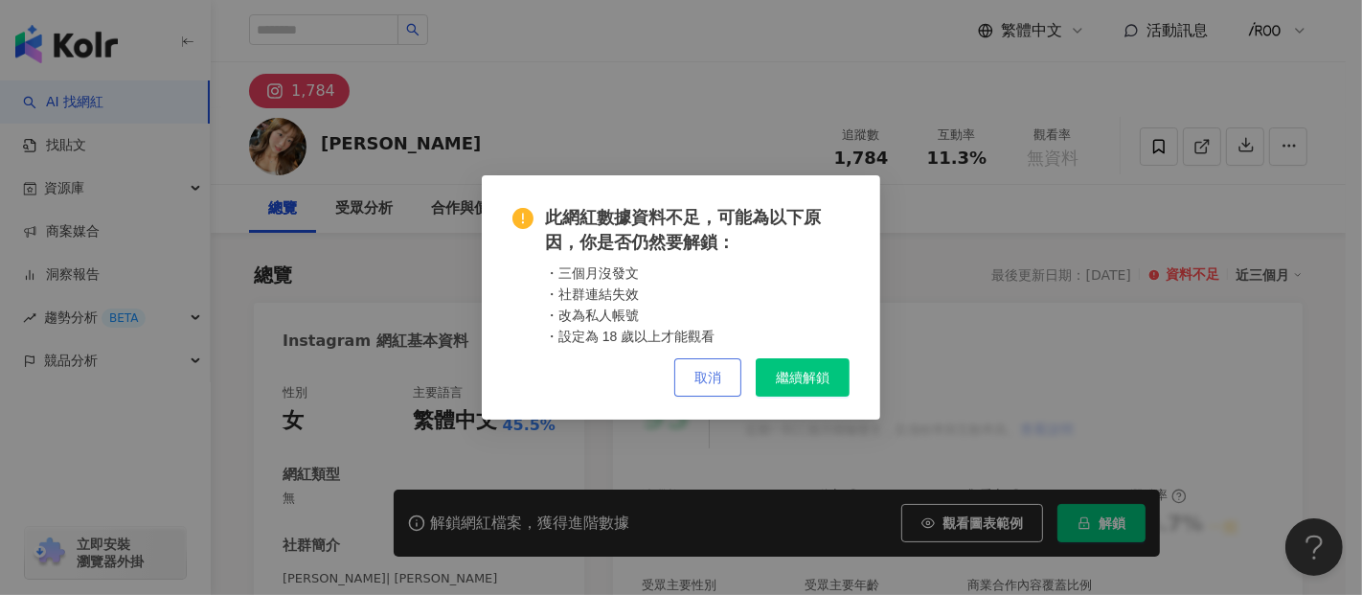
click at [719, 377] on span "取消" at bounding box center [707, 377] width 27 height 15
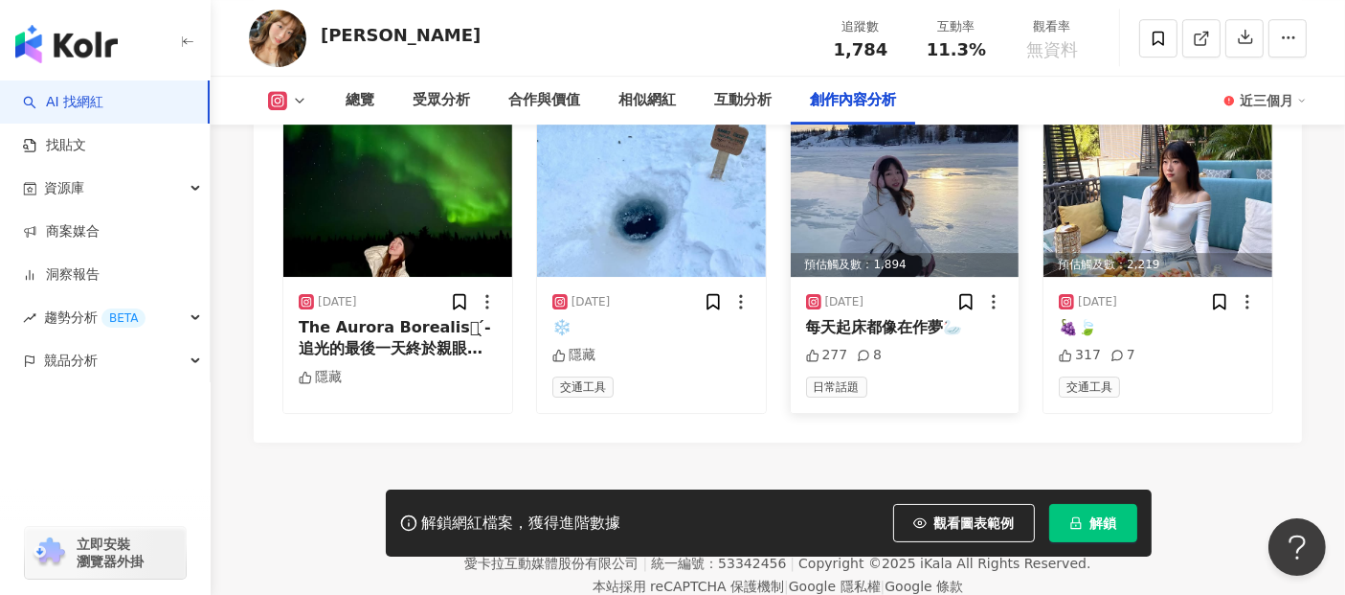
scroll to position [6045, 0]
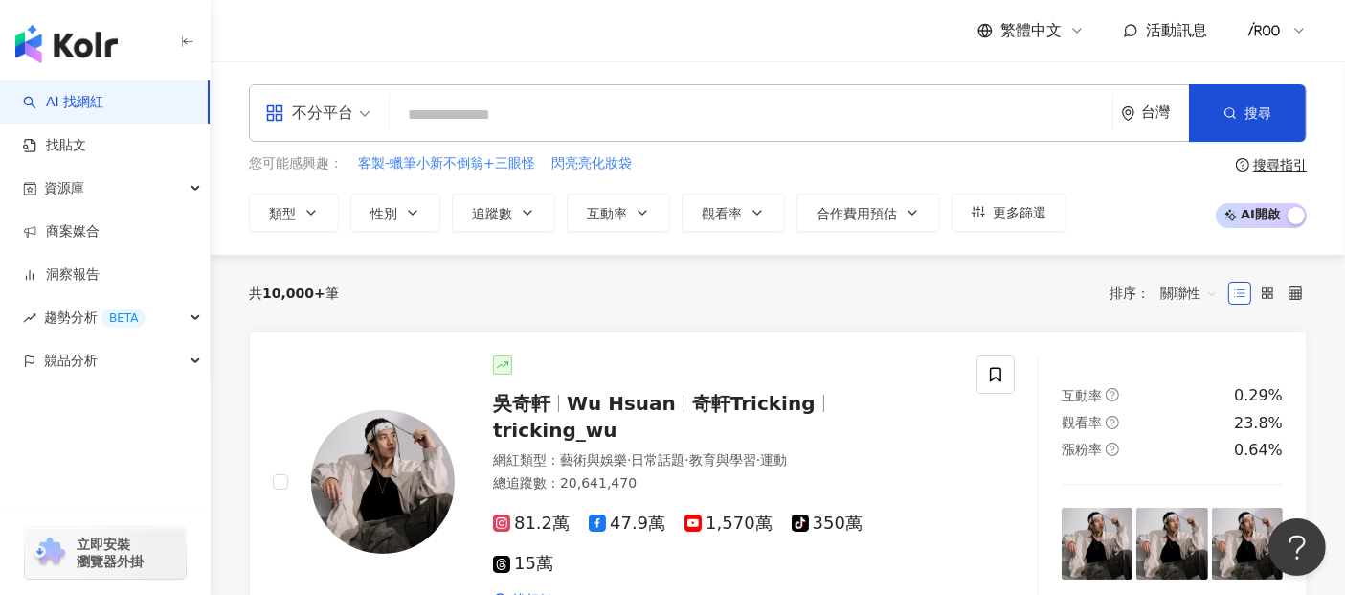
click at [668, 122] on input "search" at bounding box center [751, 115] width 708 height 36
paste input "**********"
type input "**********"
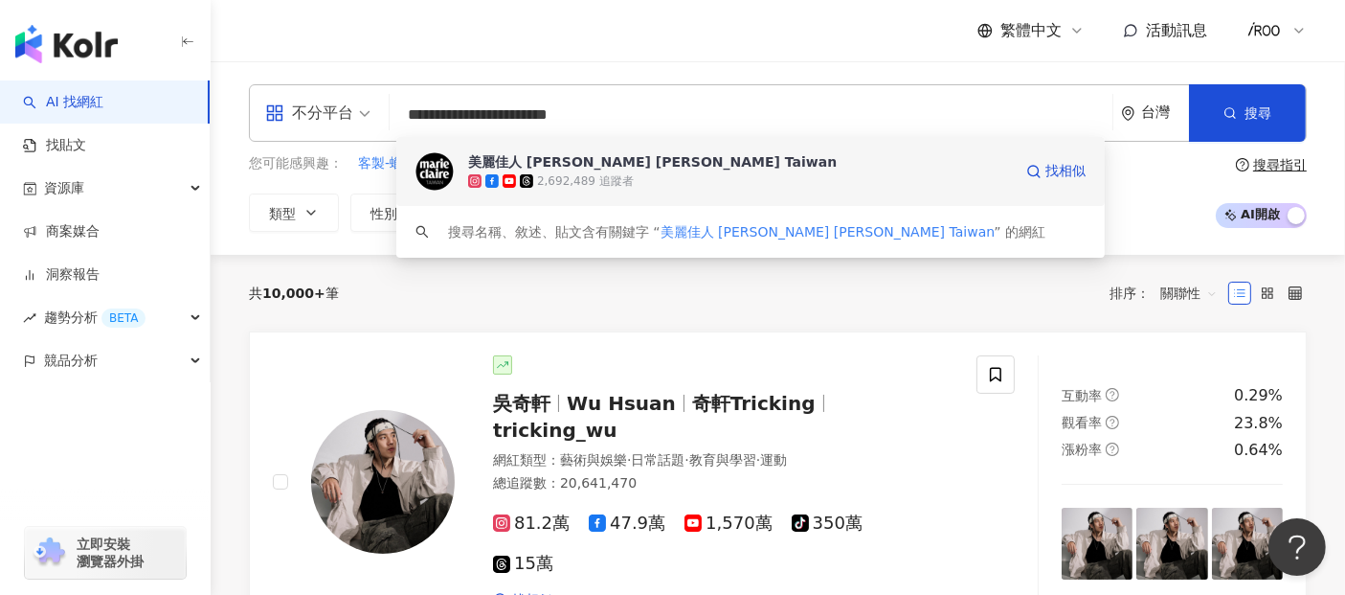
click at [576, 165] on div "美麗佳人 [PERSON_NAME] [PERSON_NAME] Taiwan" at bounding box center [652, 161] width 369 height 19
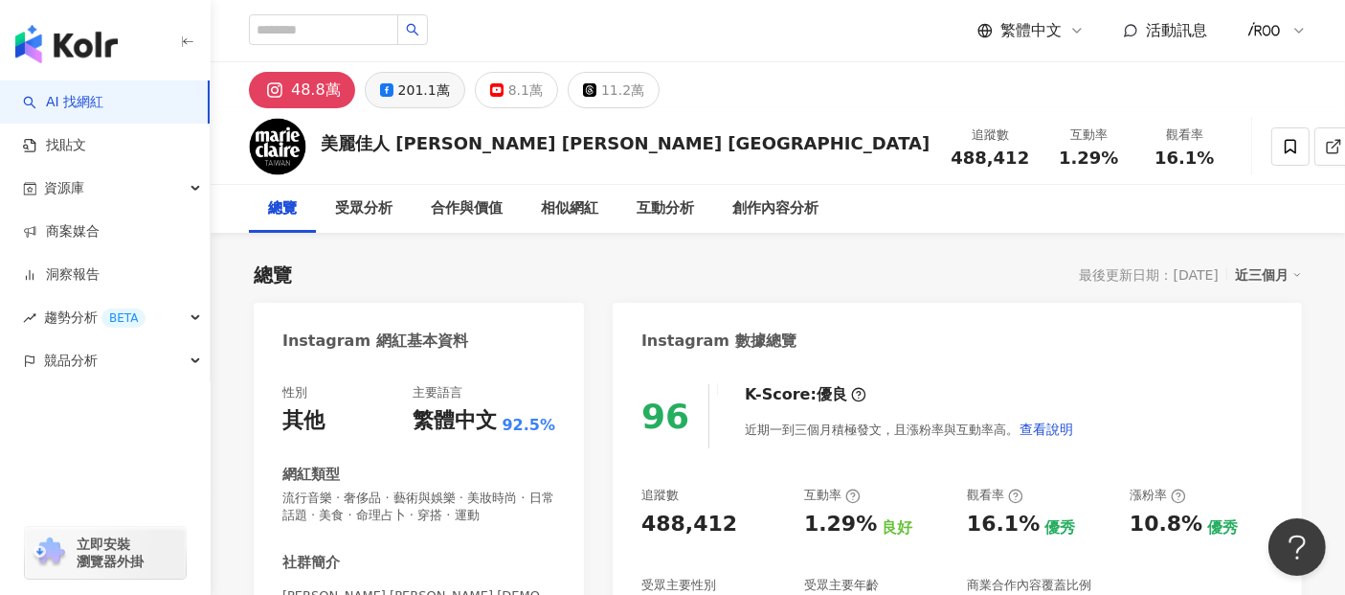
click at [380, 79] on button "201.1萬" at bounding box center [415, 90] width 101 height 36
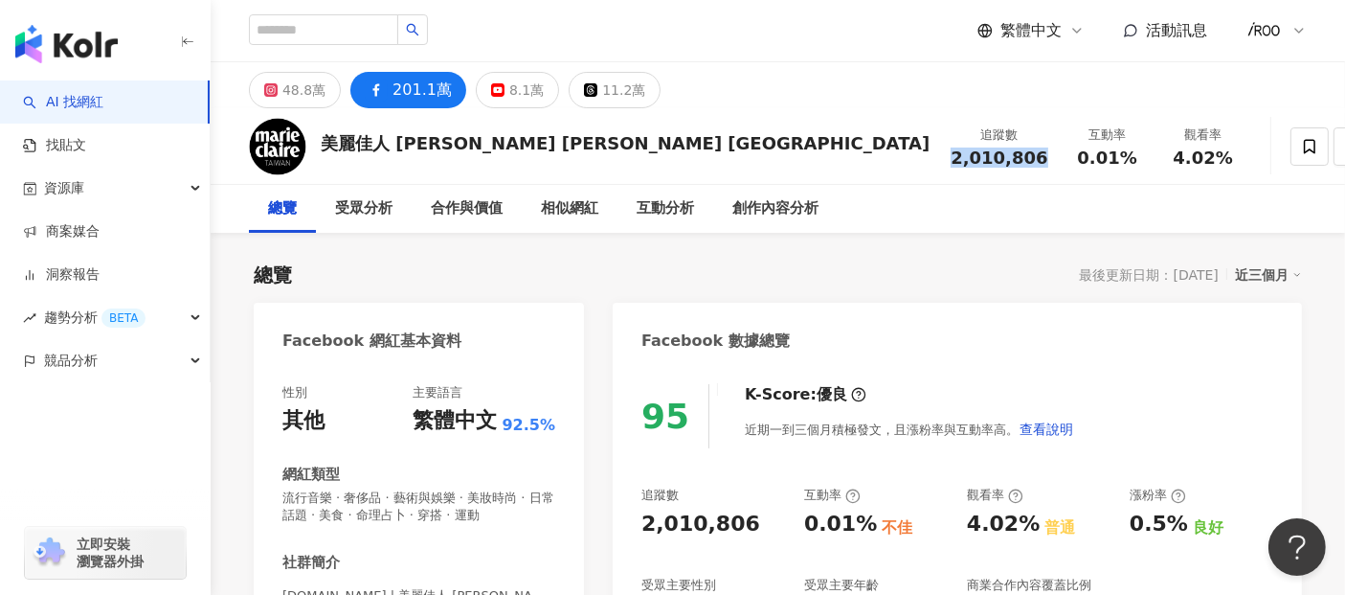
drag, startPoint x: 815, startPoint y: 158, endPoint x: 905, endPoint y: 158, distance: 90.0
click at [939, 158] on div "追蹤數 2,010,806" at bounding box center [999, 145] width 120 height 41
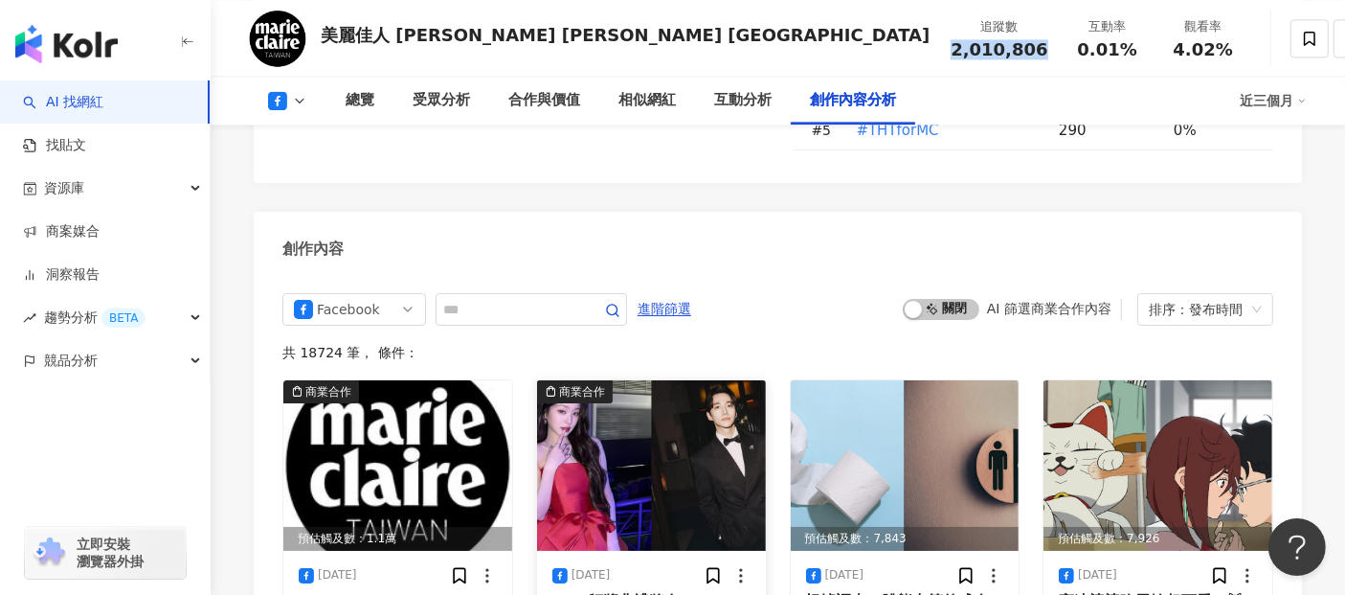
scroll to position [4521, 0]
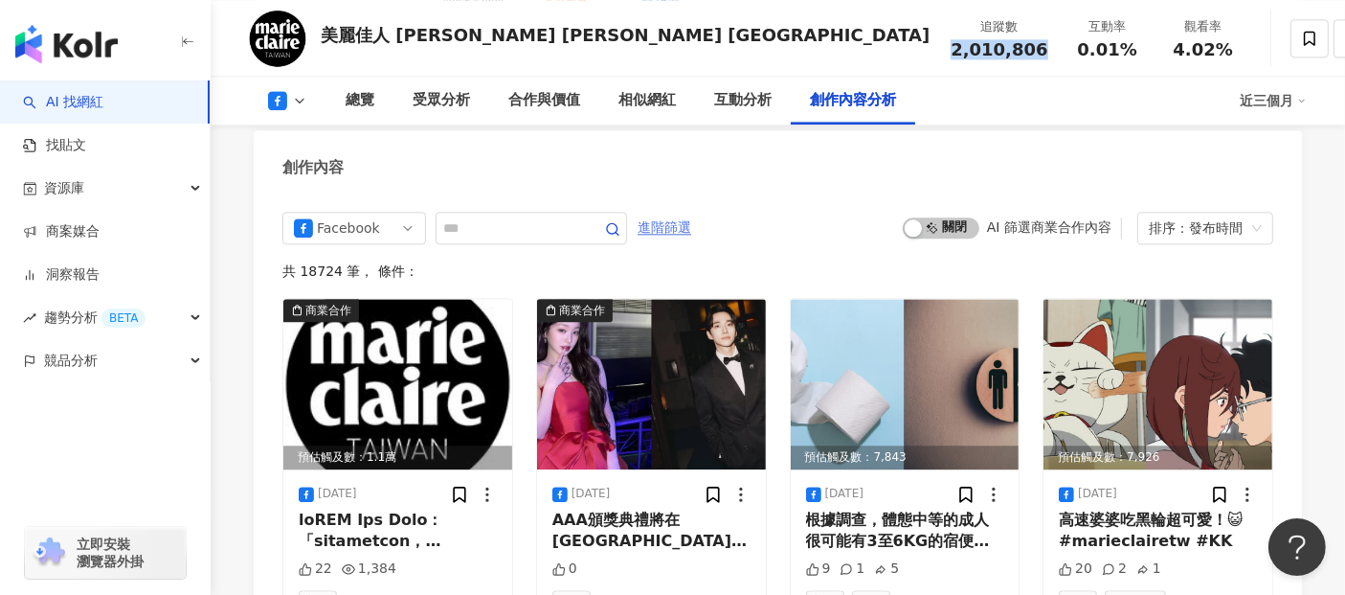
click at [691, 213] on span "進階篩選" at bounding box center [665, 228] width 54 height 31
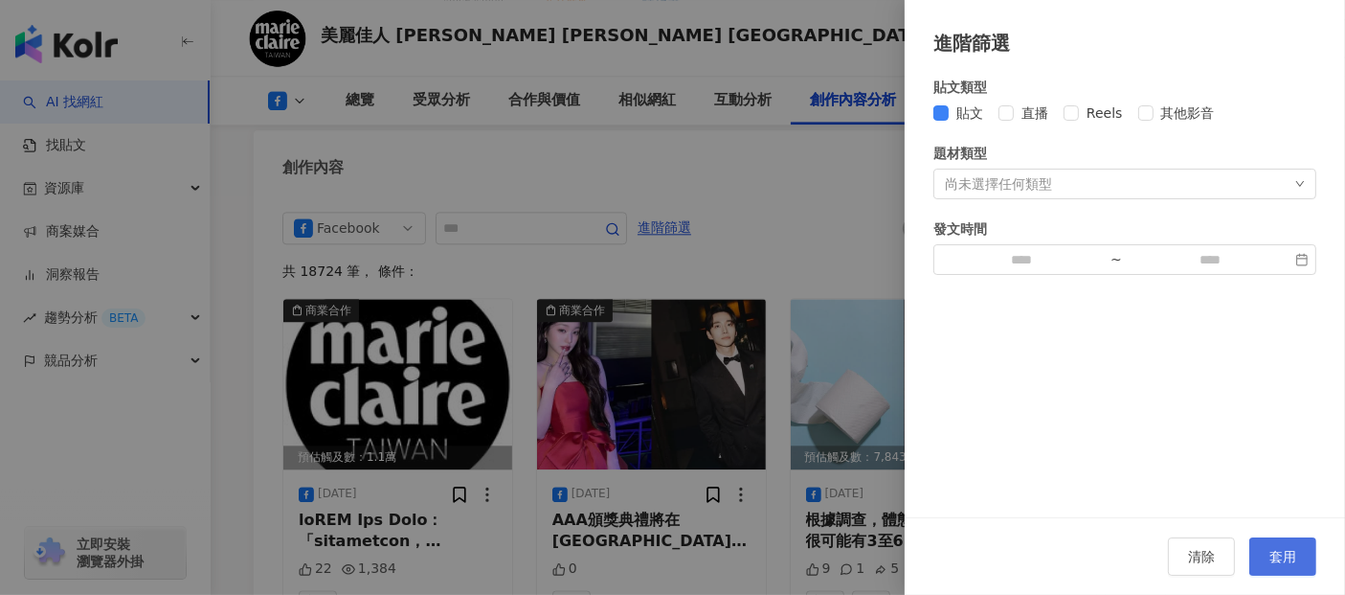
click at [1262, 552] on button "套用" at bounding box center [1283, 556] width 67 height 38
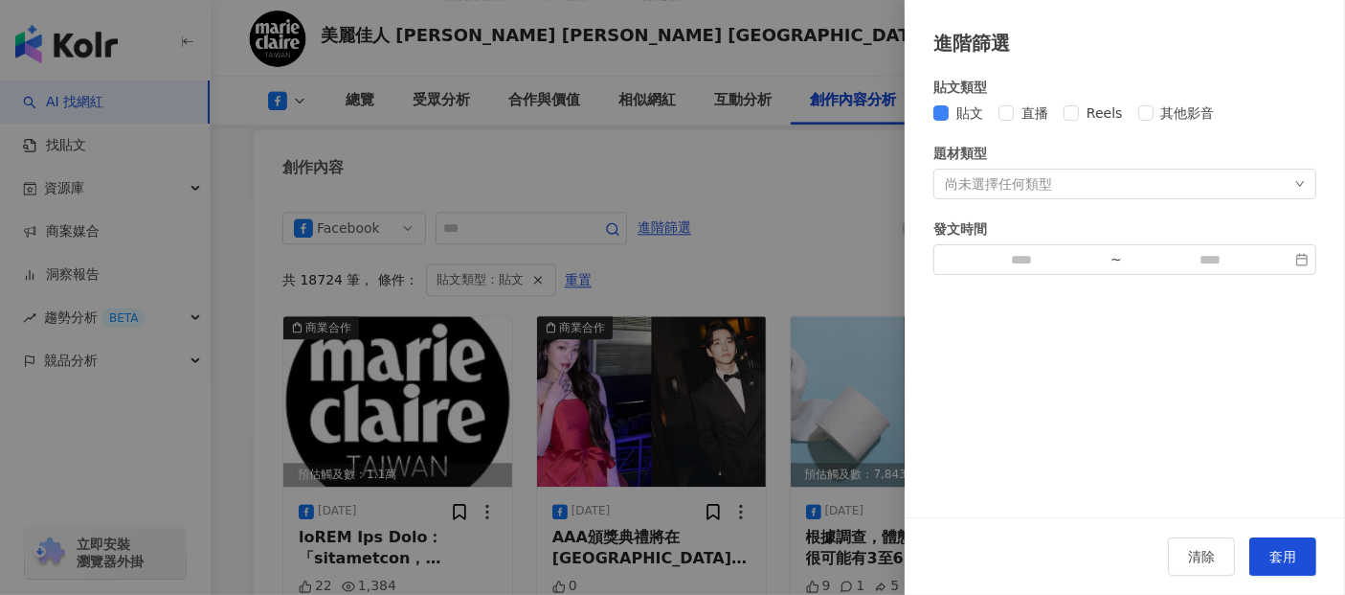
scroll to position [4498, 0]
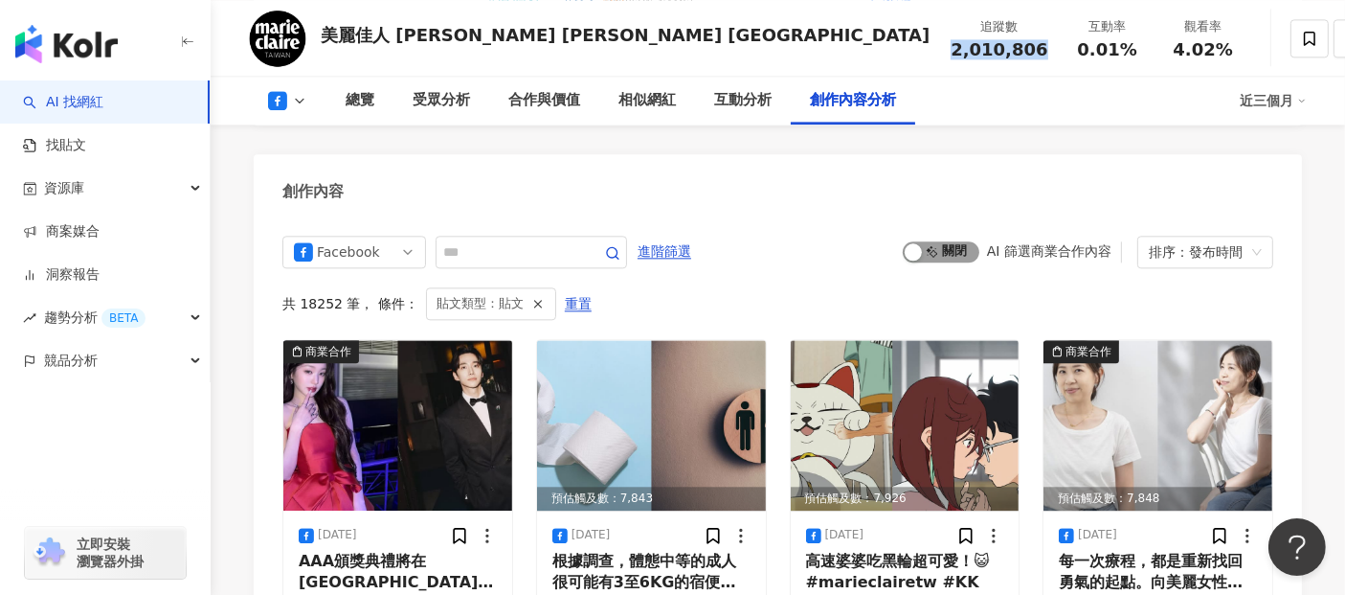
click at [946, 241] on span "啟動 關閉" at bounding box center [941, 251] width 77 height 21
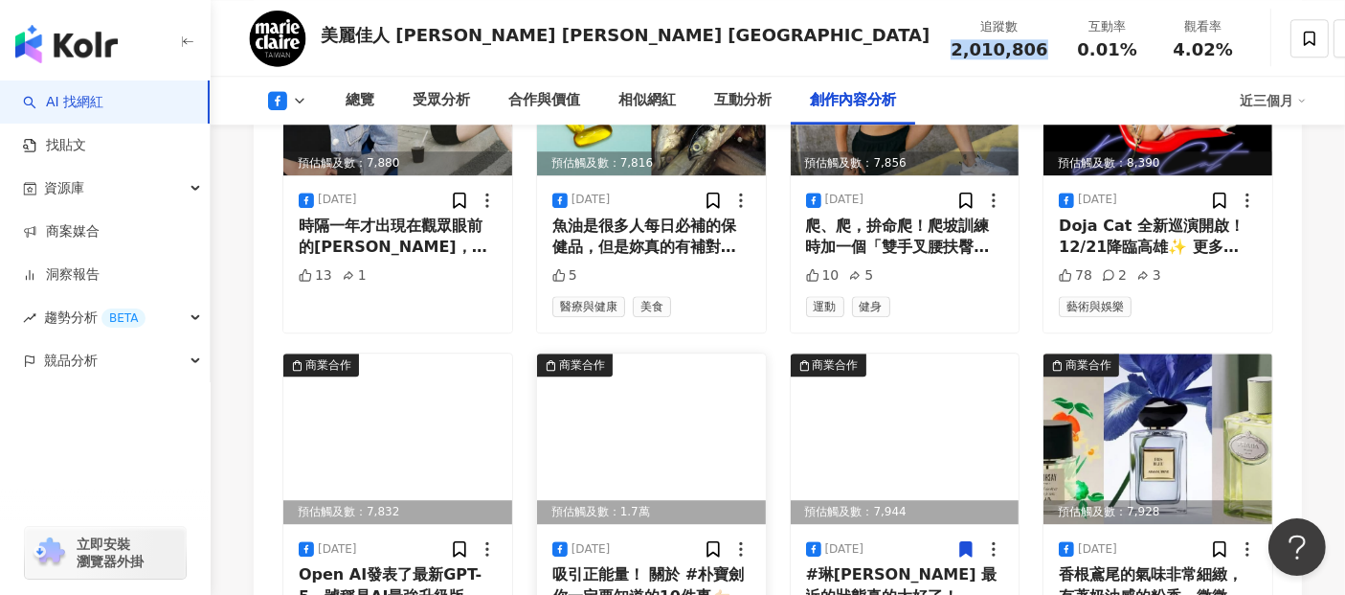
scroll to position [5135, 0]
